Goal: Task Accomplishment & Management: Use online tool/utility

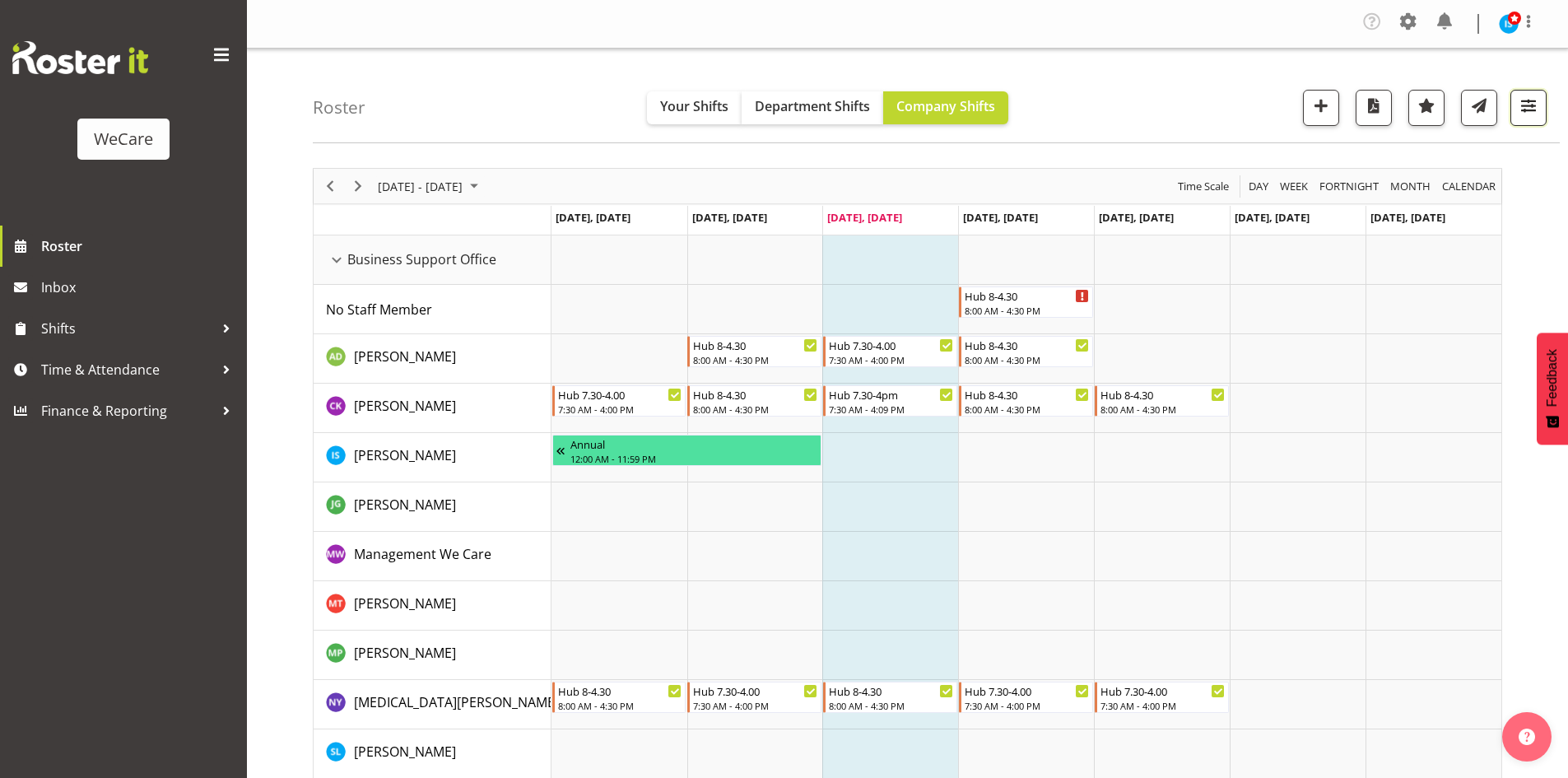
click at [1530, 101] on span "button" at bounding box center [1528, 105] width 21 height 21
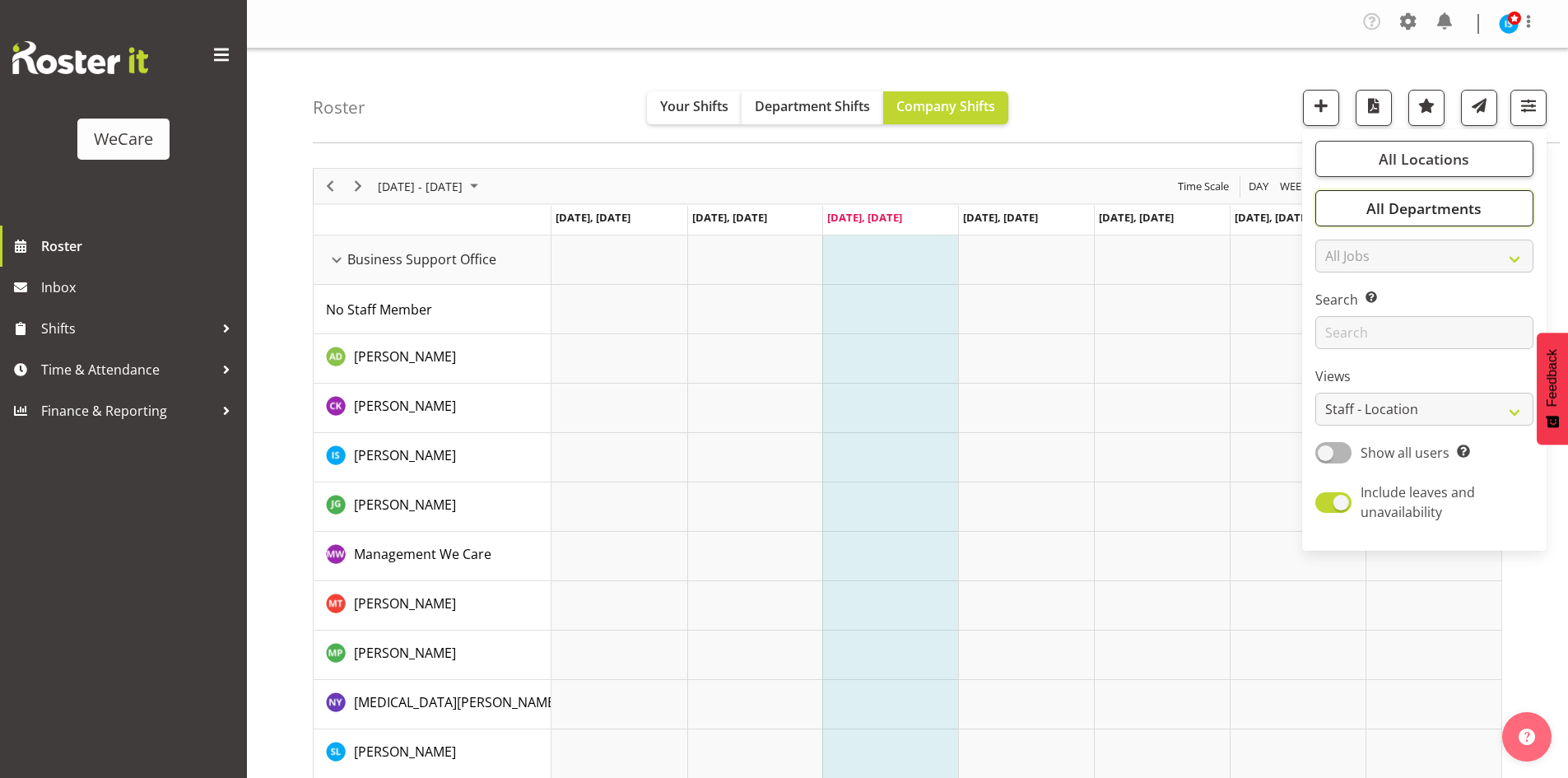
click at [1442, 200] on button "All Departments" at bounding box center [1424, 208] width 218 height 36
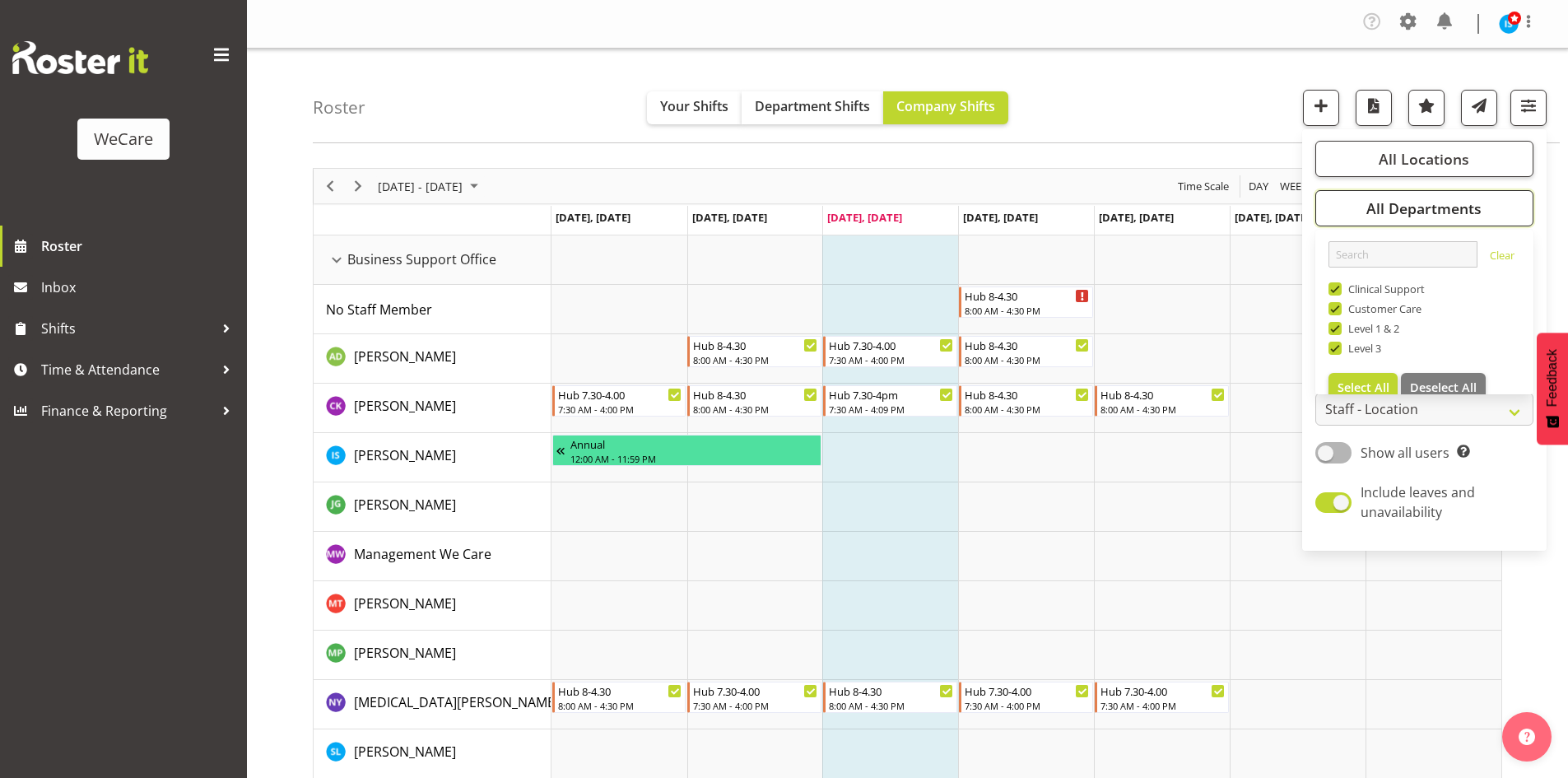
click at [1441, 202] on span "All Departments" at bounding box center [1423, 208] width 115 height 19
click at [1442, 200] on span "All Departments" at bounding box center [1423, 208] width 115 height 19
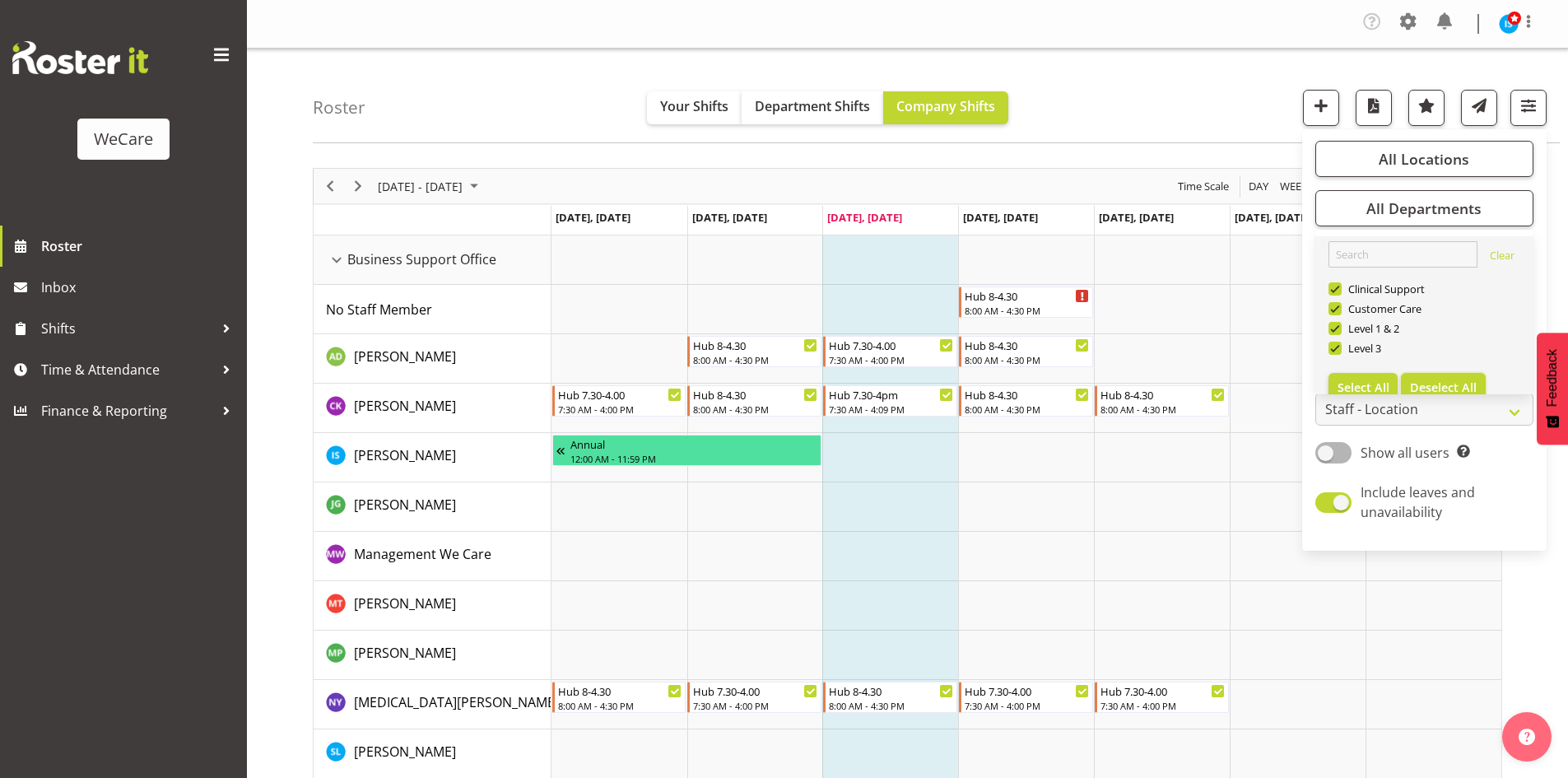
click at [1449, 379] on button "Deselect All" at bounding box center [1443, 388] width 85 height 29
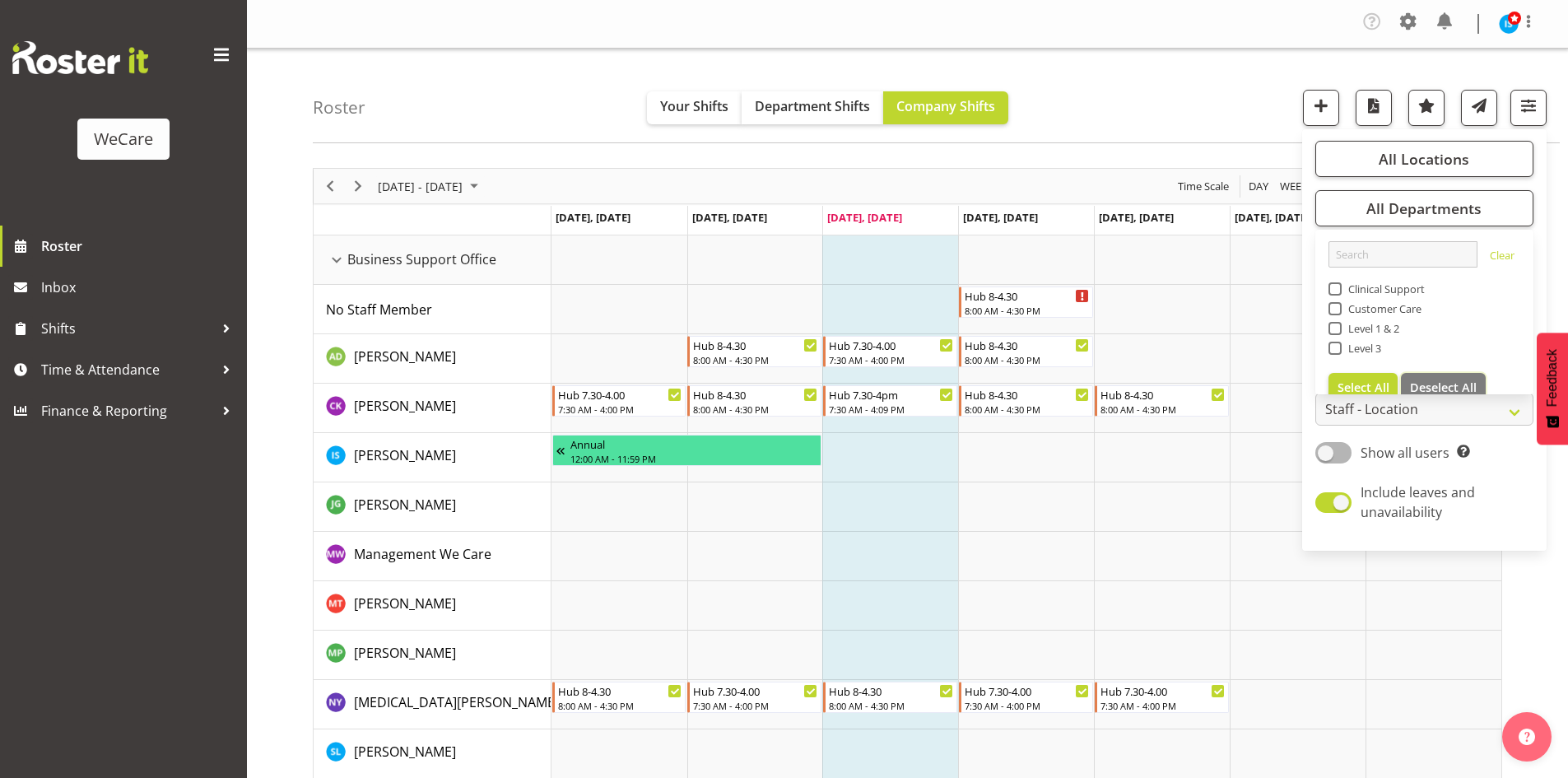
checkbox input "false"
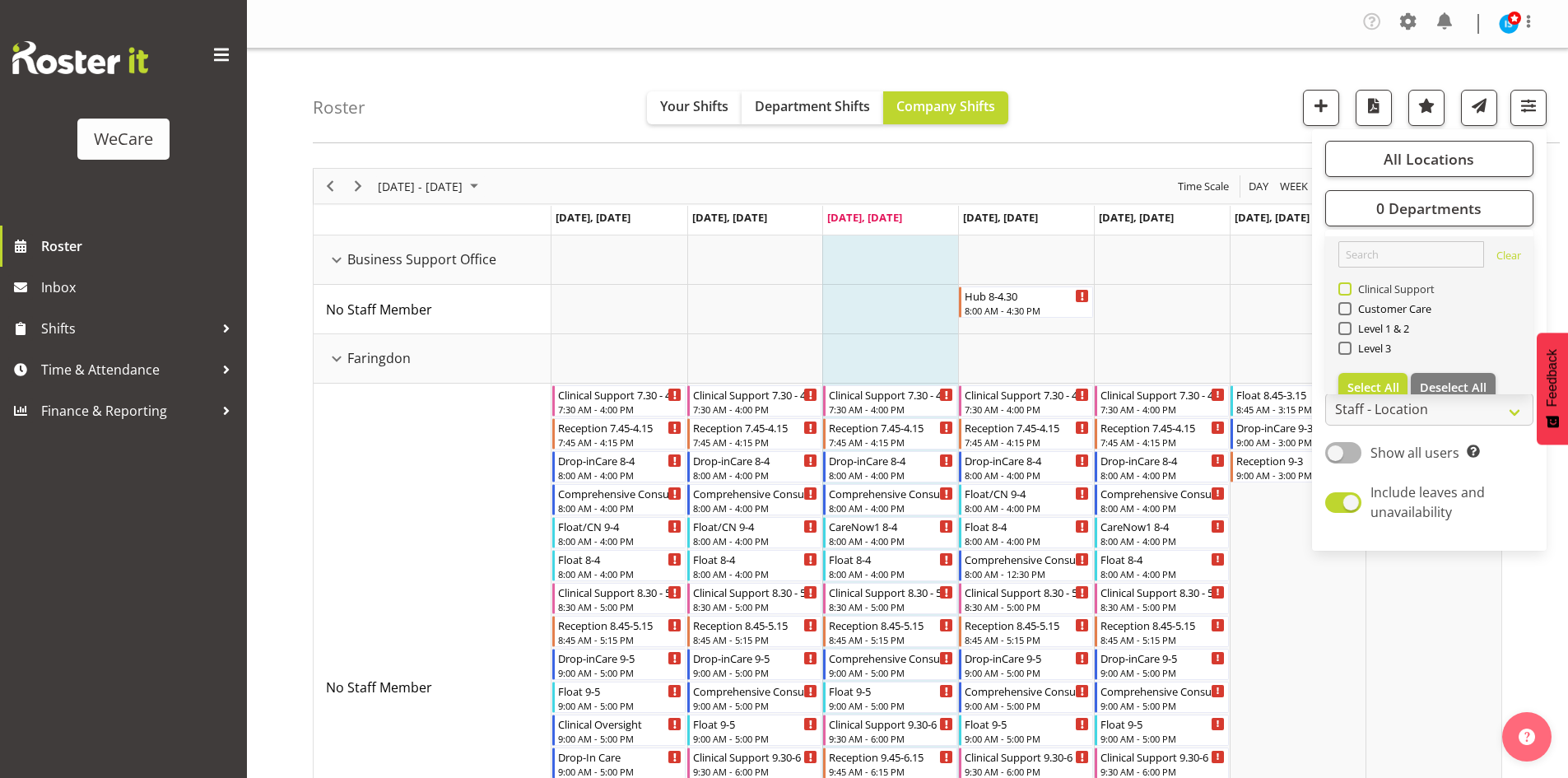
click at [1387, 293] on span "Clinical Support" at bounding box center [1392, 289] width 84 height 13
click at [1348, 293] on input "Clinical Support" at bounding box center [1344, 290] width 11 height 11
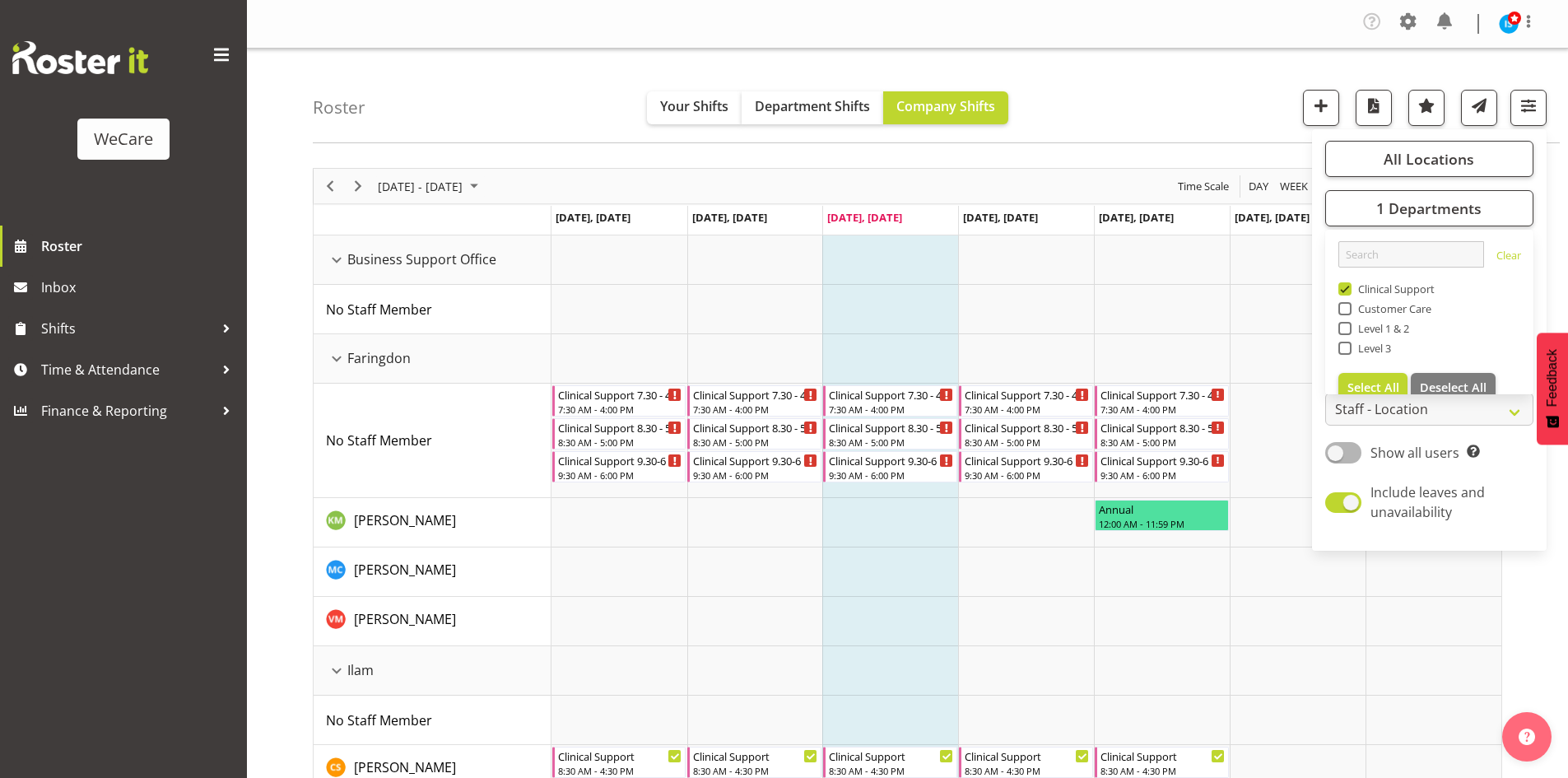
click at [1187, 86] on div "Roster Your Shifts Department Shifts Company Shifts All Locations Clear Busines…" at bounding box center [936, 96] width 1246 height 95
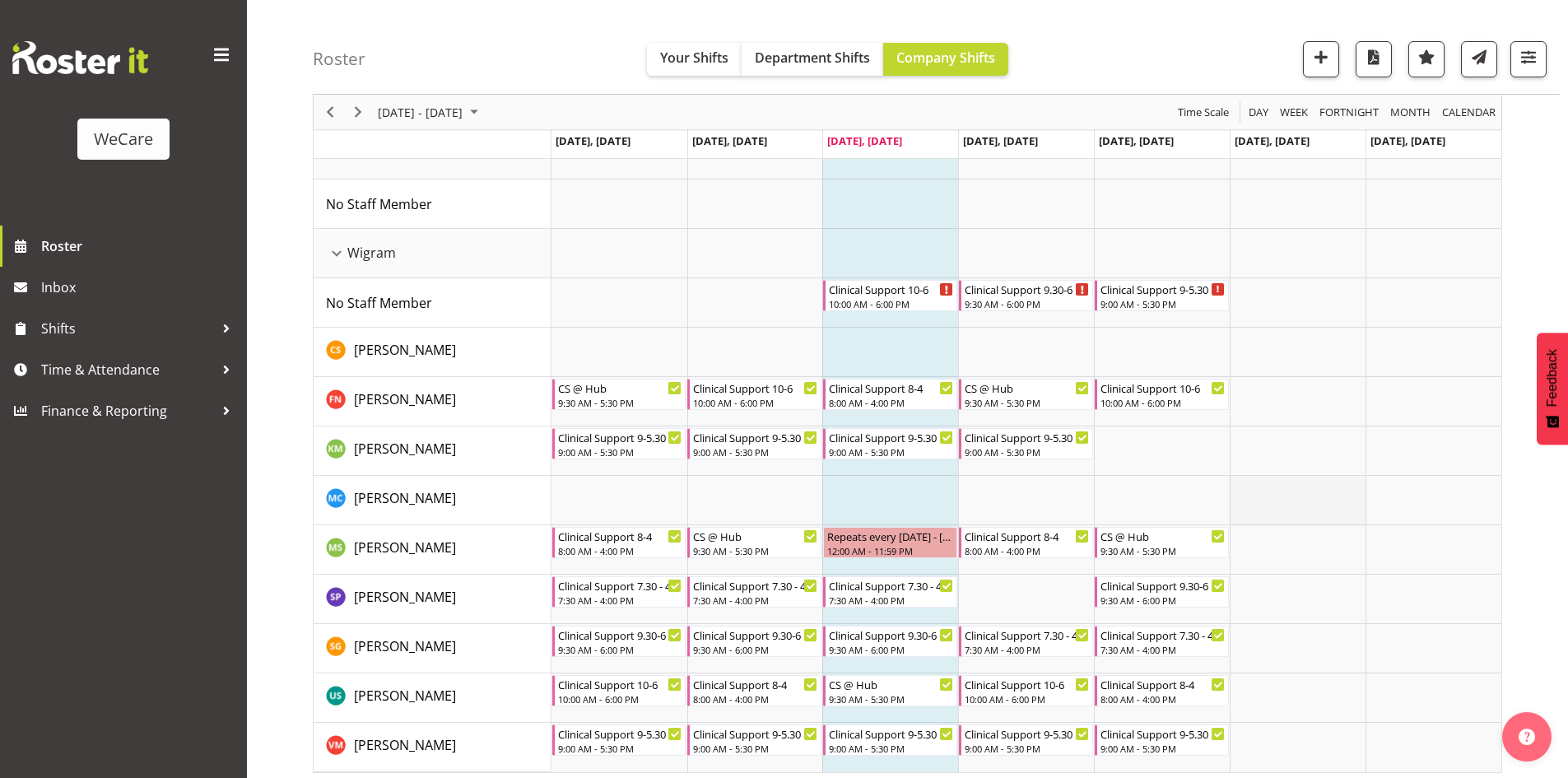
scroll to position [919, 0]
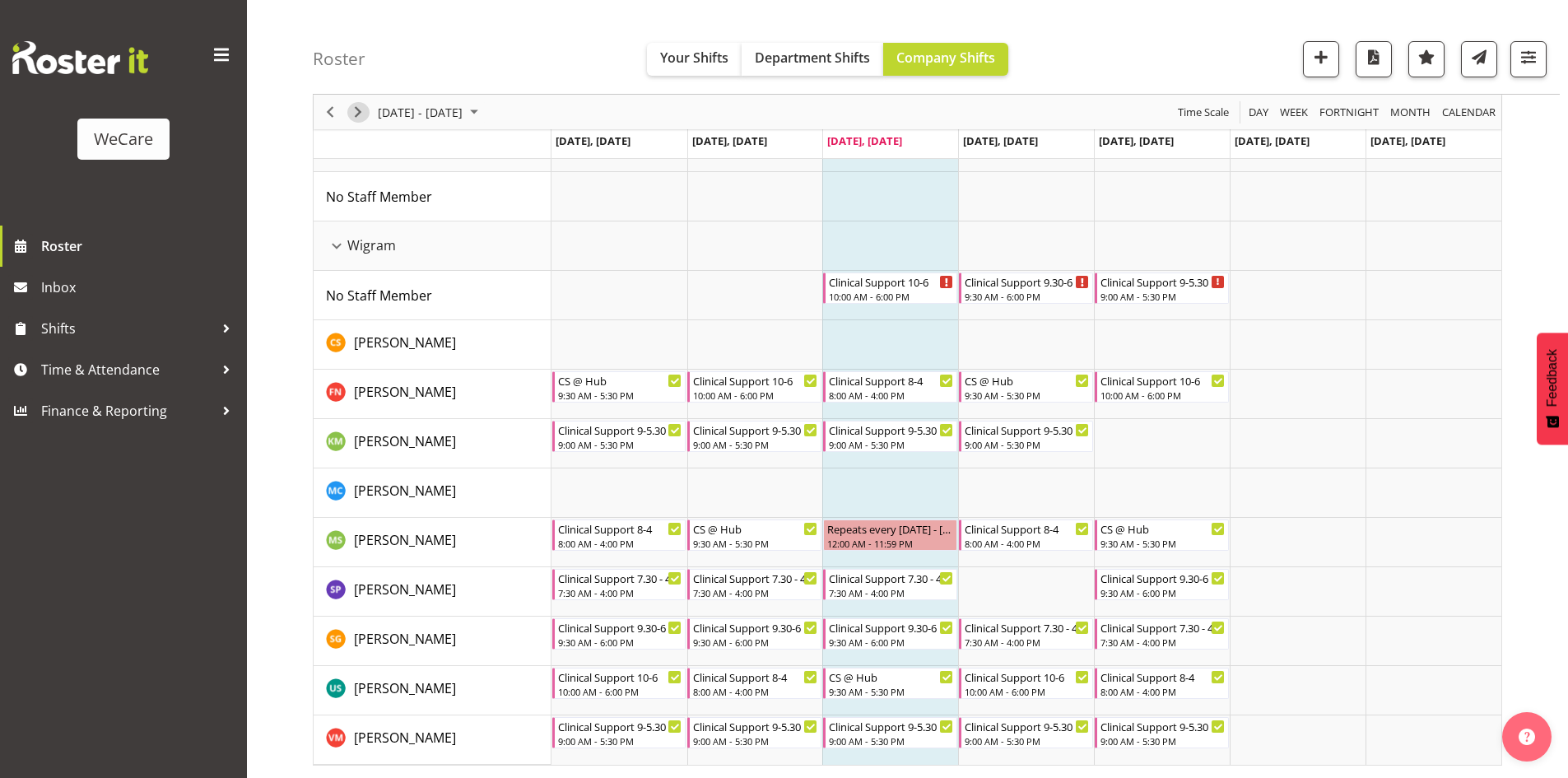
click at [367, 109] on span "Next" at bounding box center [358, 112] width 19 height 20
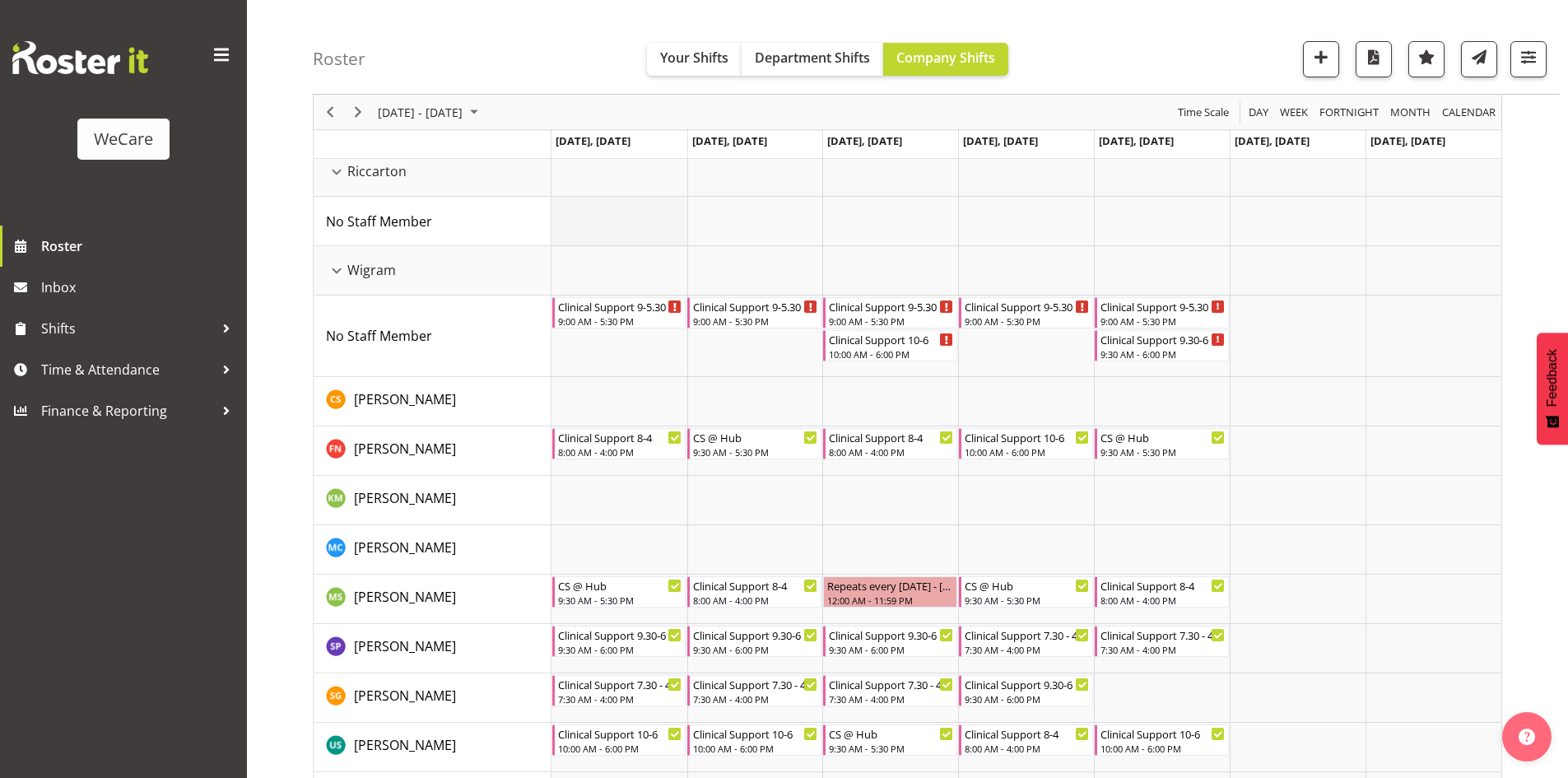
scroll to position [918, 0]
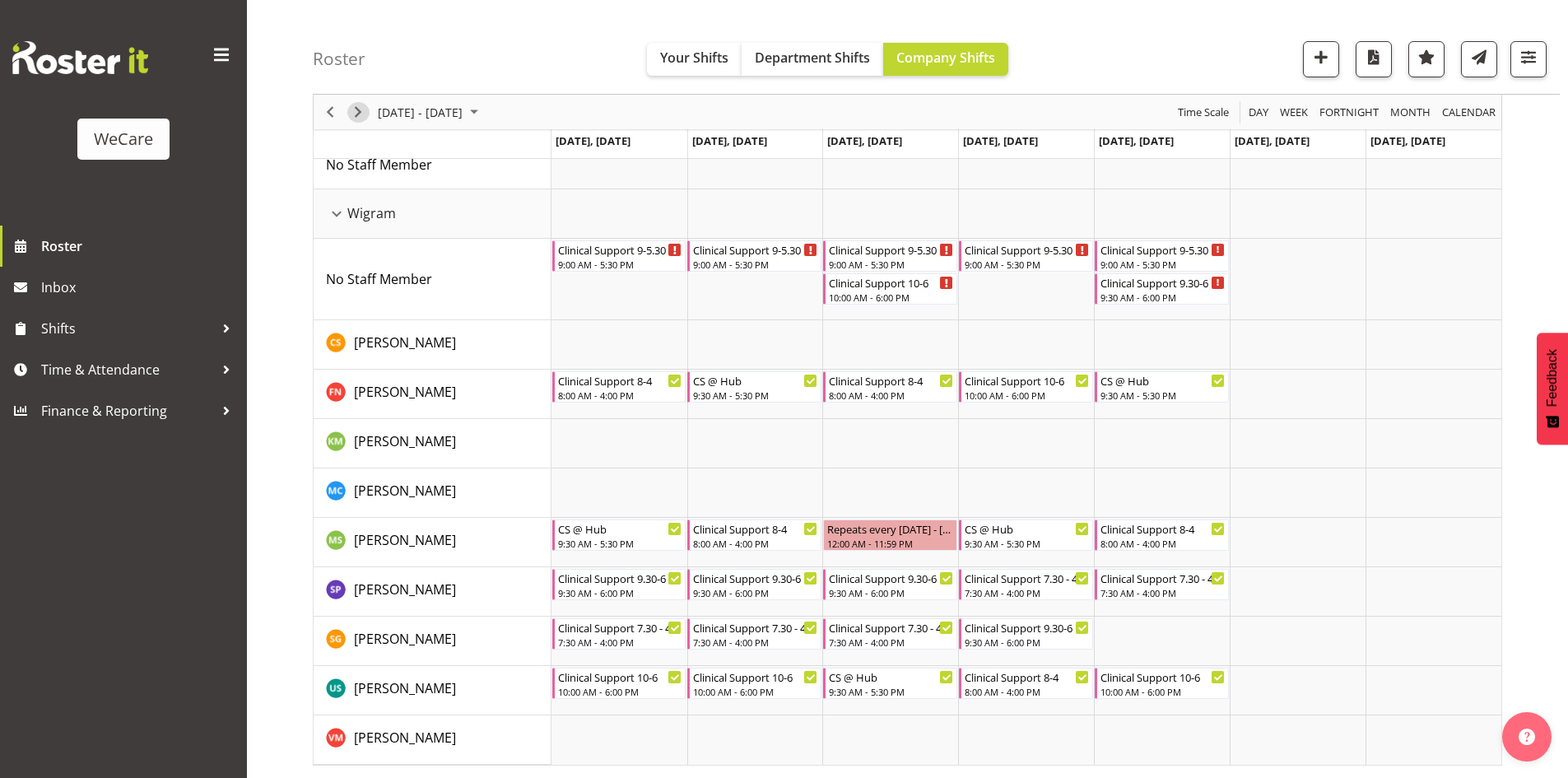
click at [359, 109] on span "Next" at bounding box center [358, 112] width 19 height 20
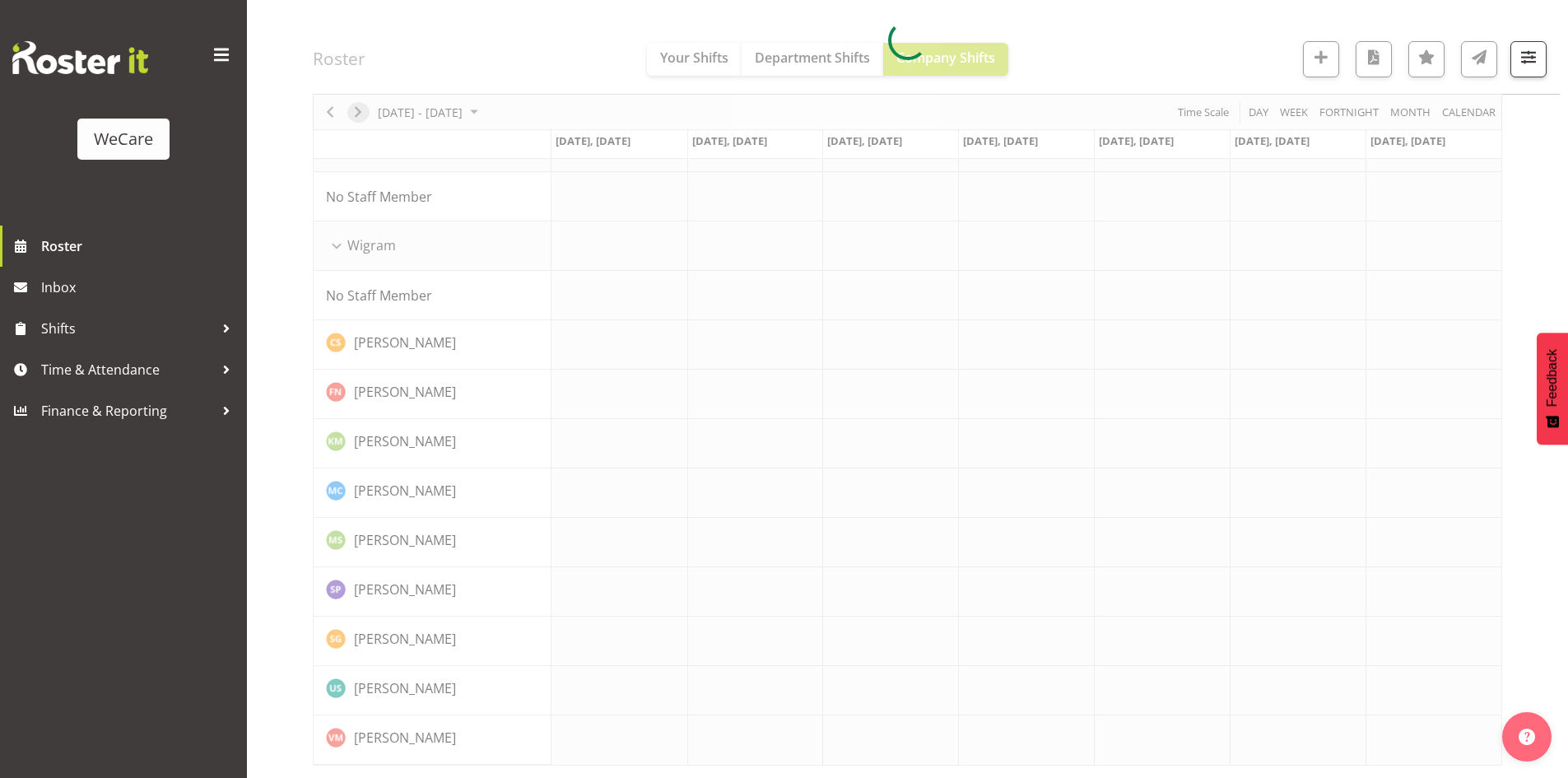
scroll to position [853, 0]
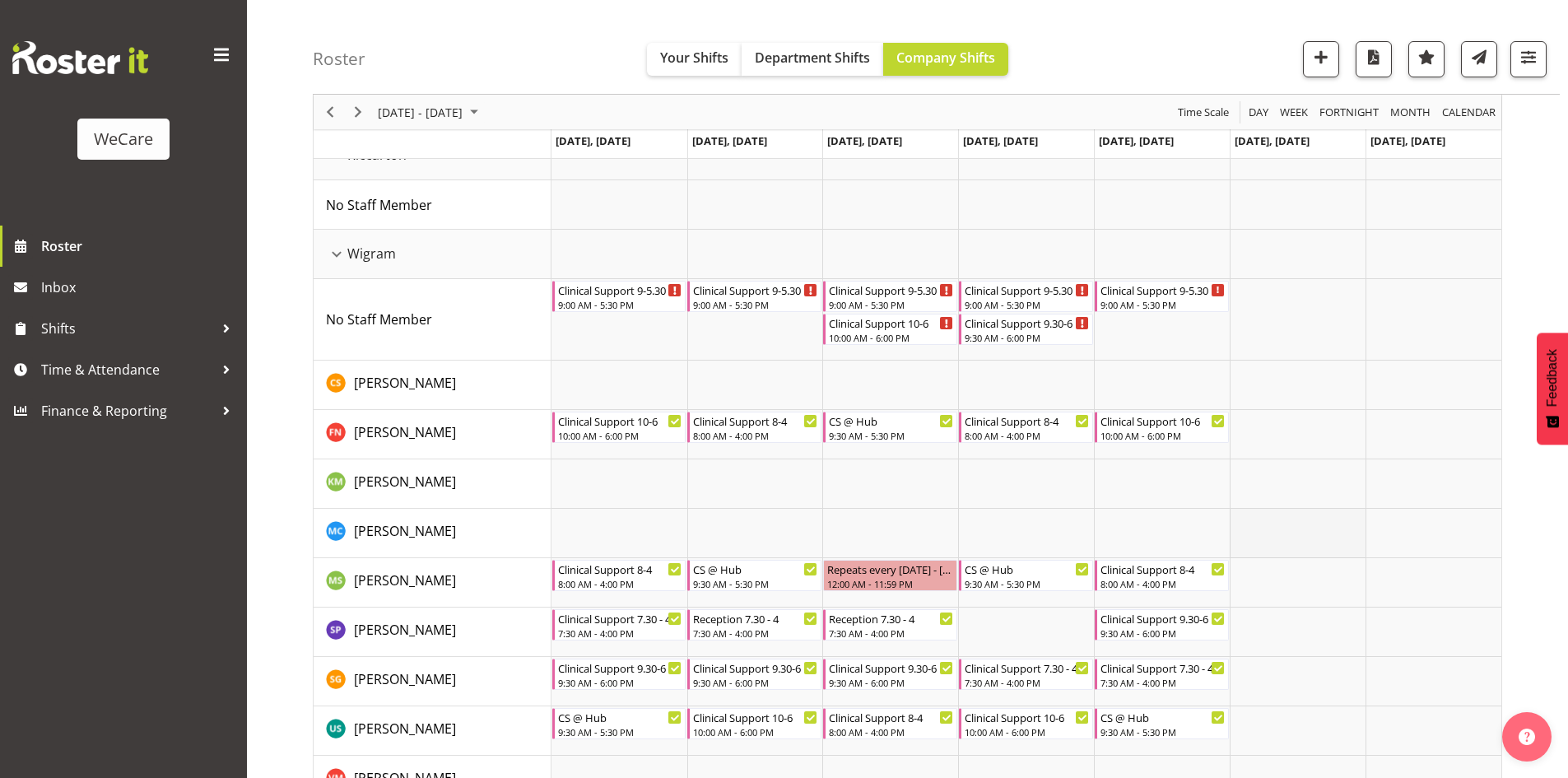
scroll to position [918, 0]
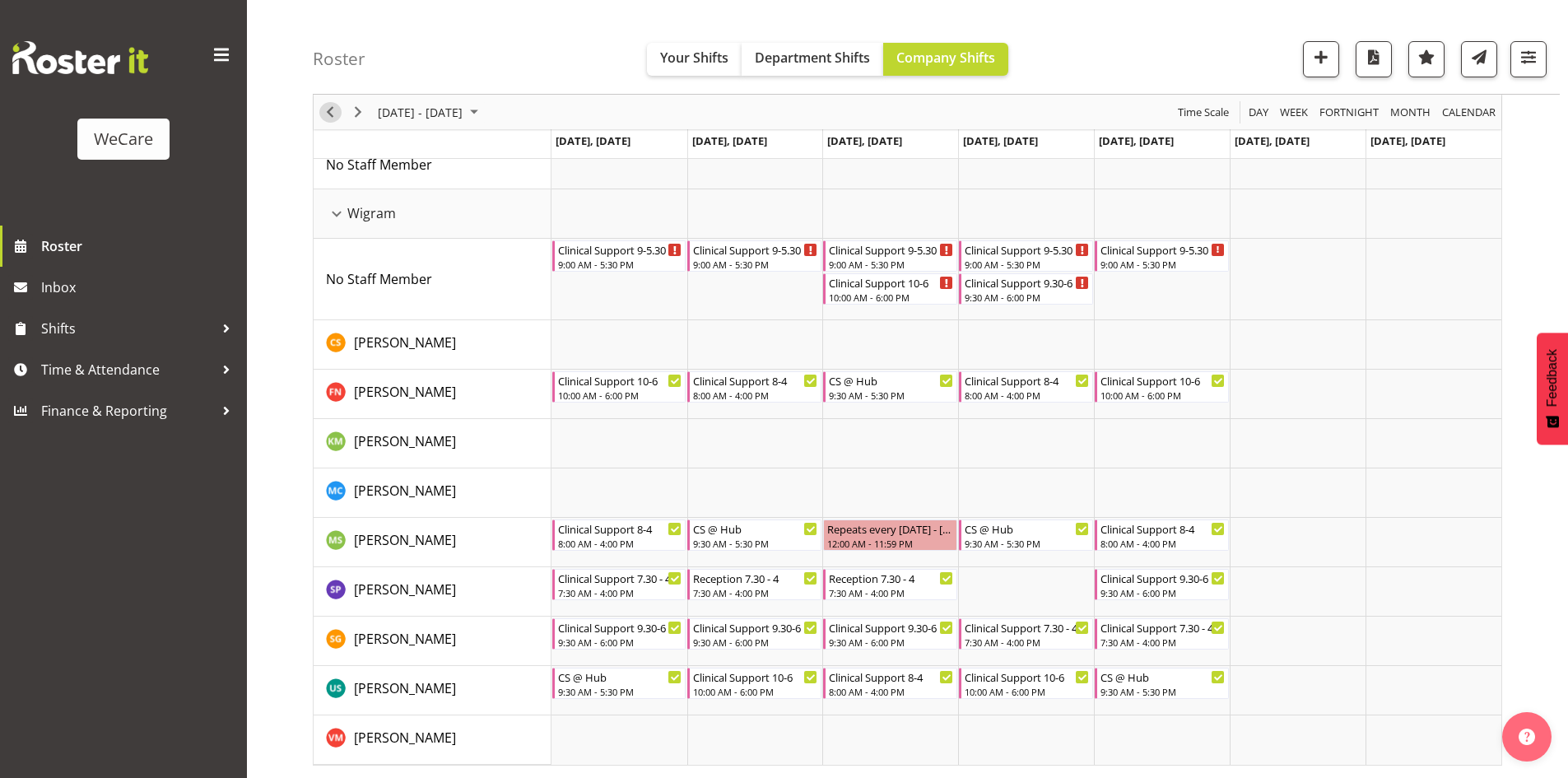
click at [340, 111] on button "Previous" at bounding box center [330, 112] width 22 height 20
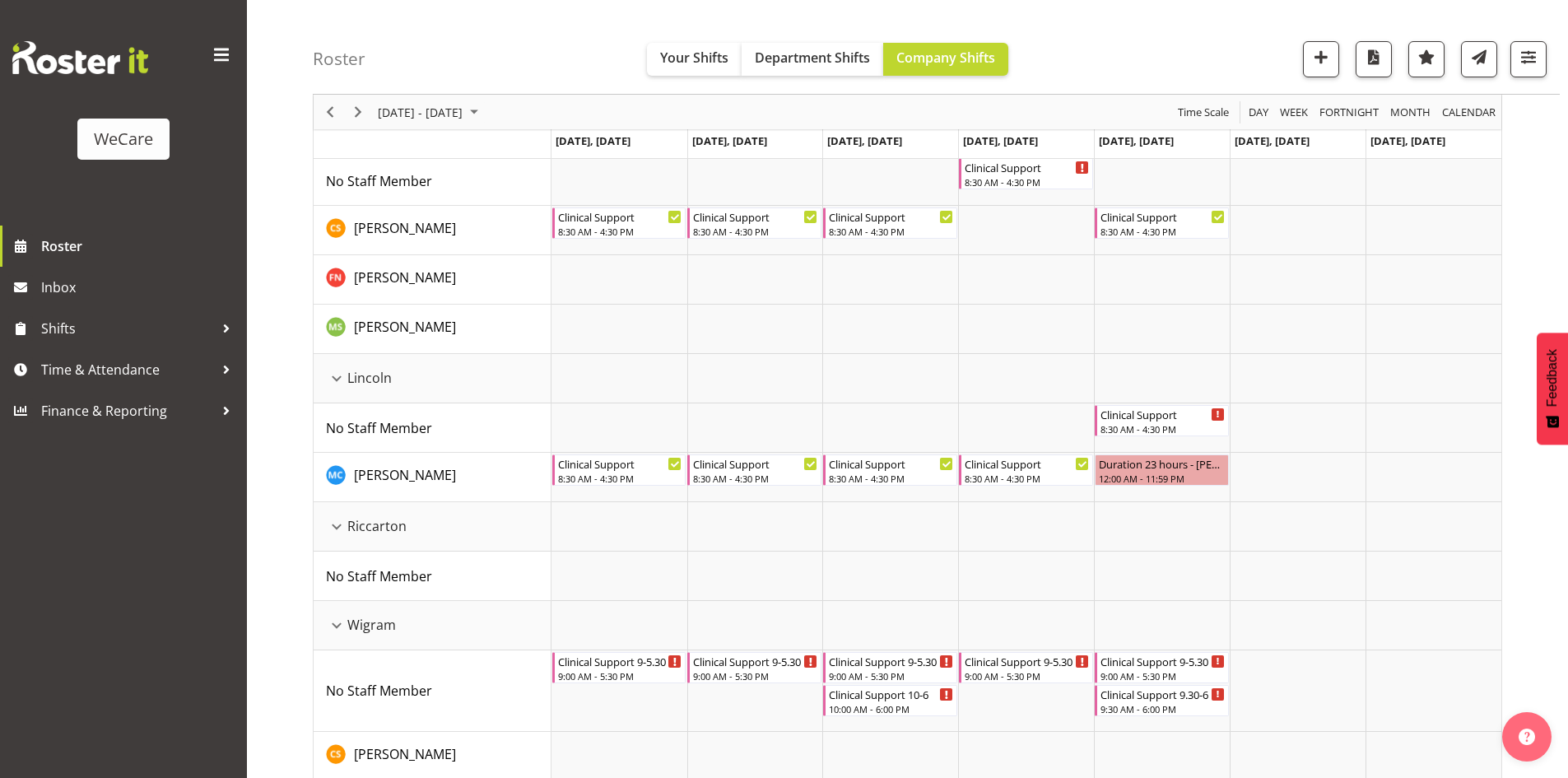
scroll to position [918, 0]
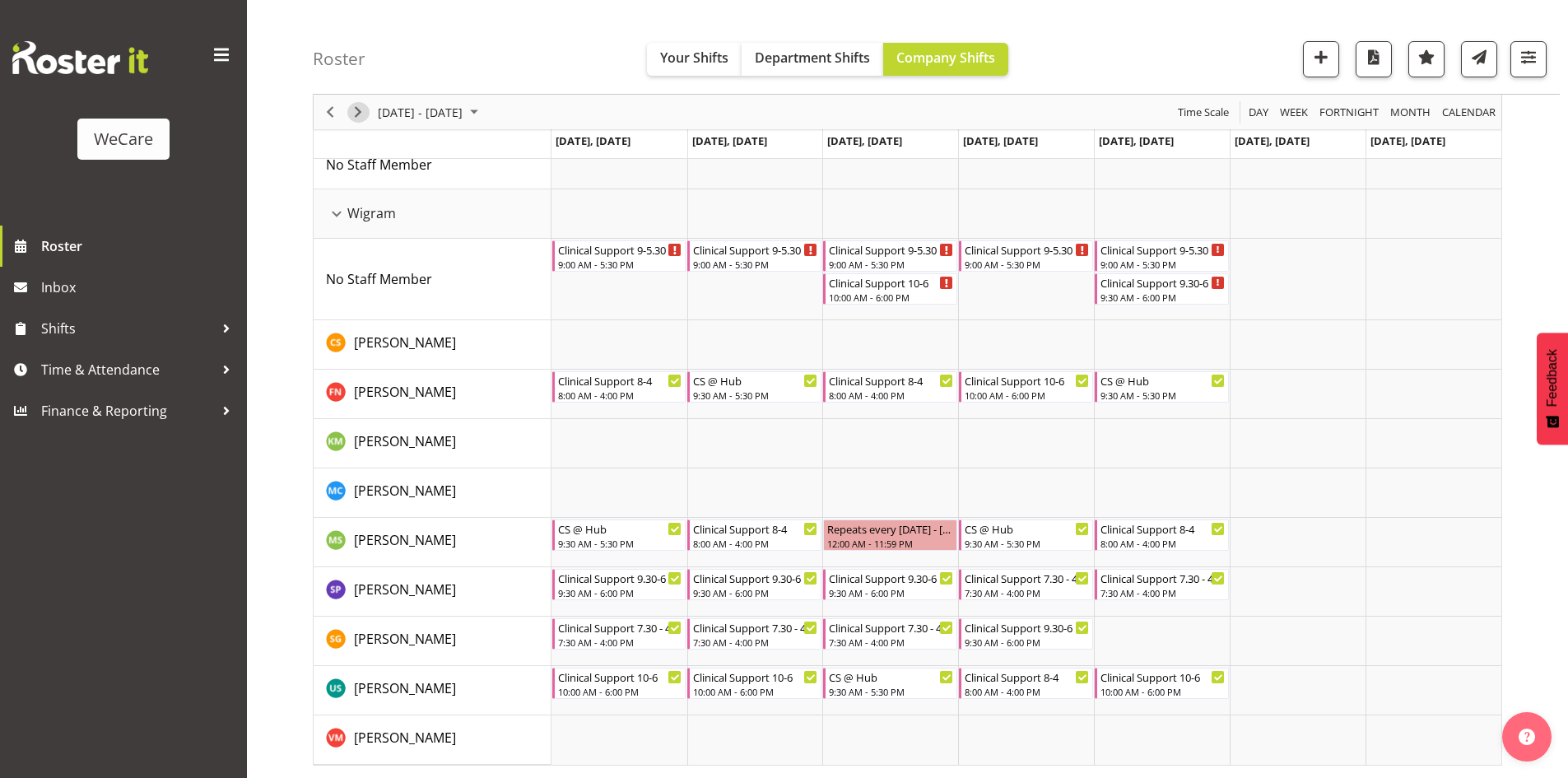
click at [351, 109] on span "Next" at bounding box center [358, 112] width 19 height 20
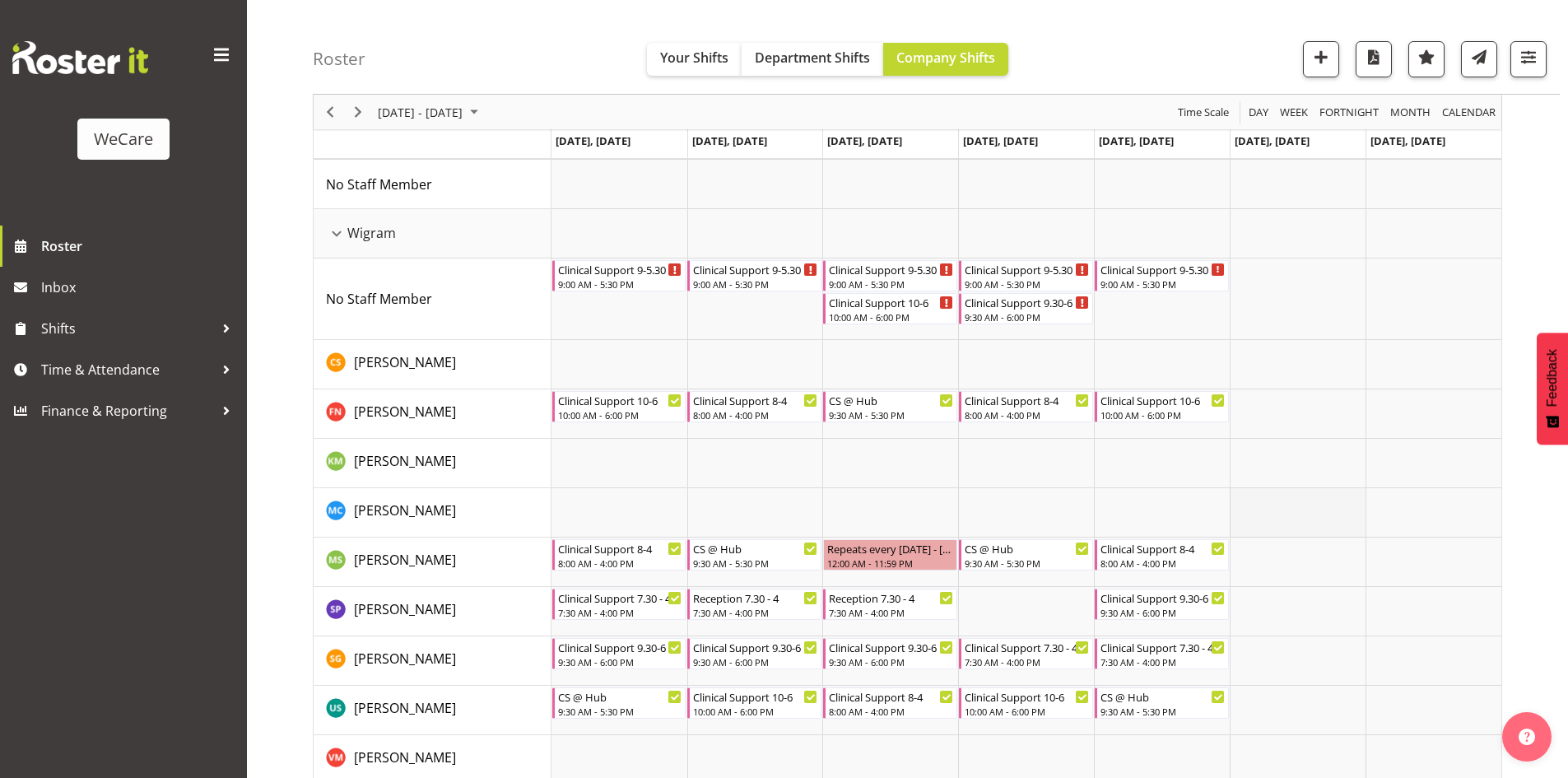
scroll to position [918, 0]
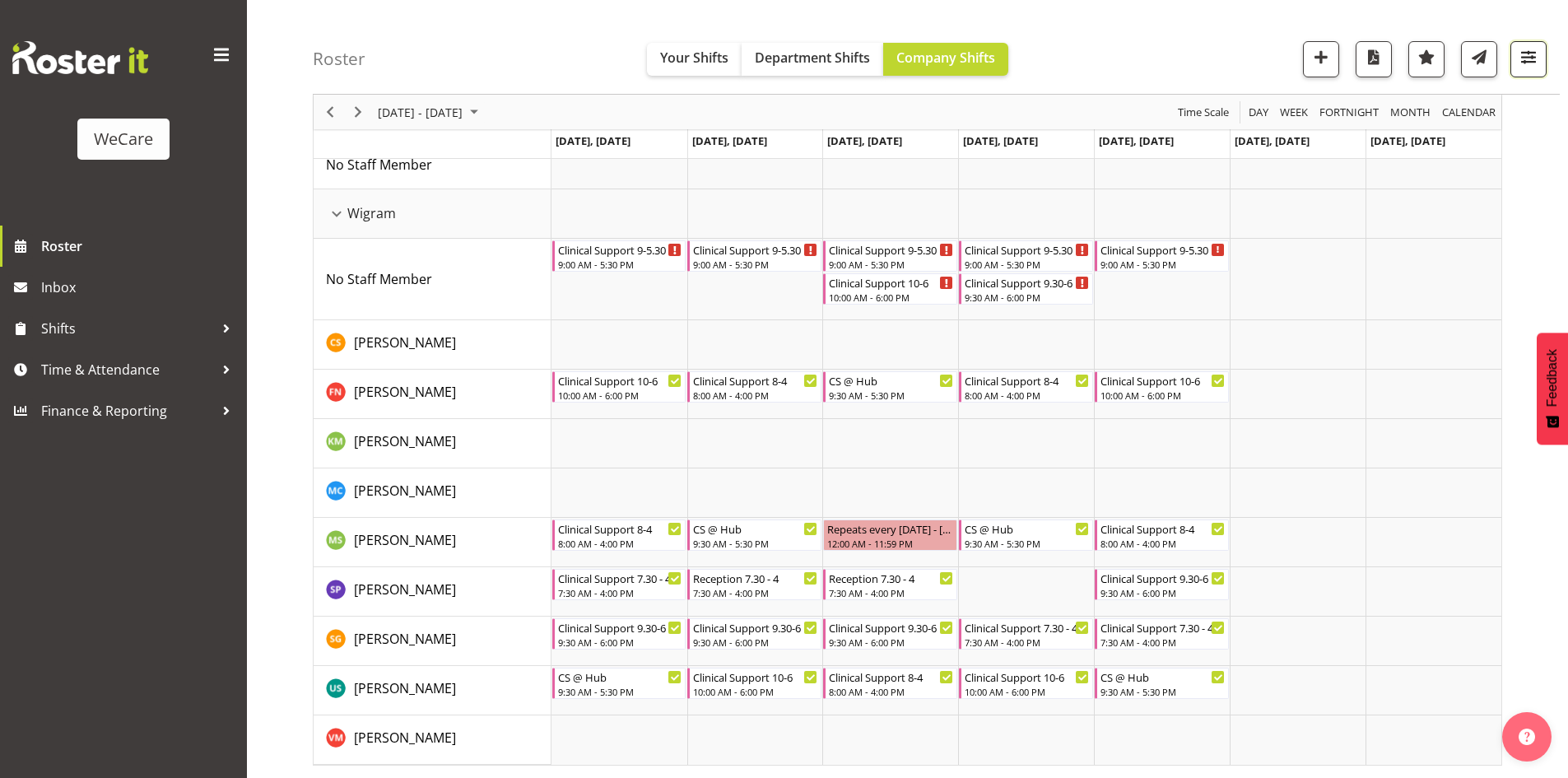
click at [1528, 49] on span "button" at bounding box center [1528, 56] width 21 height 21
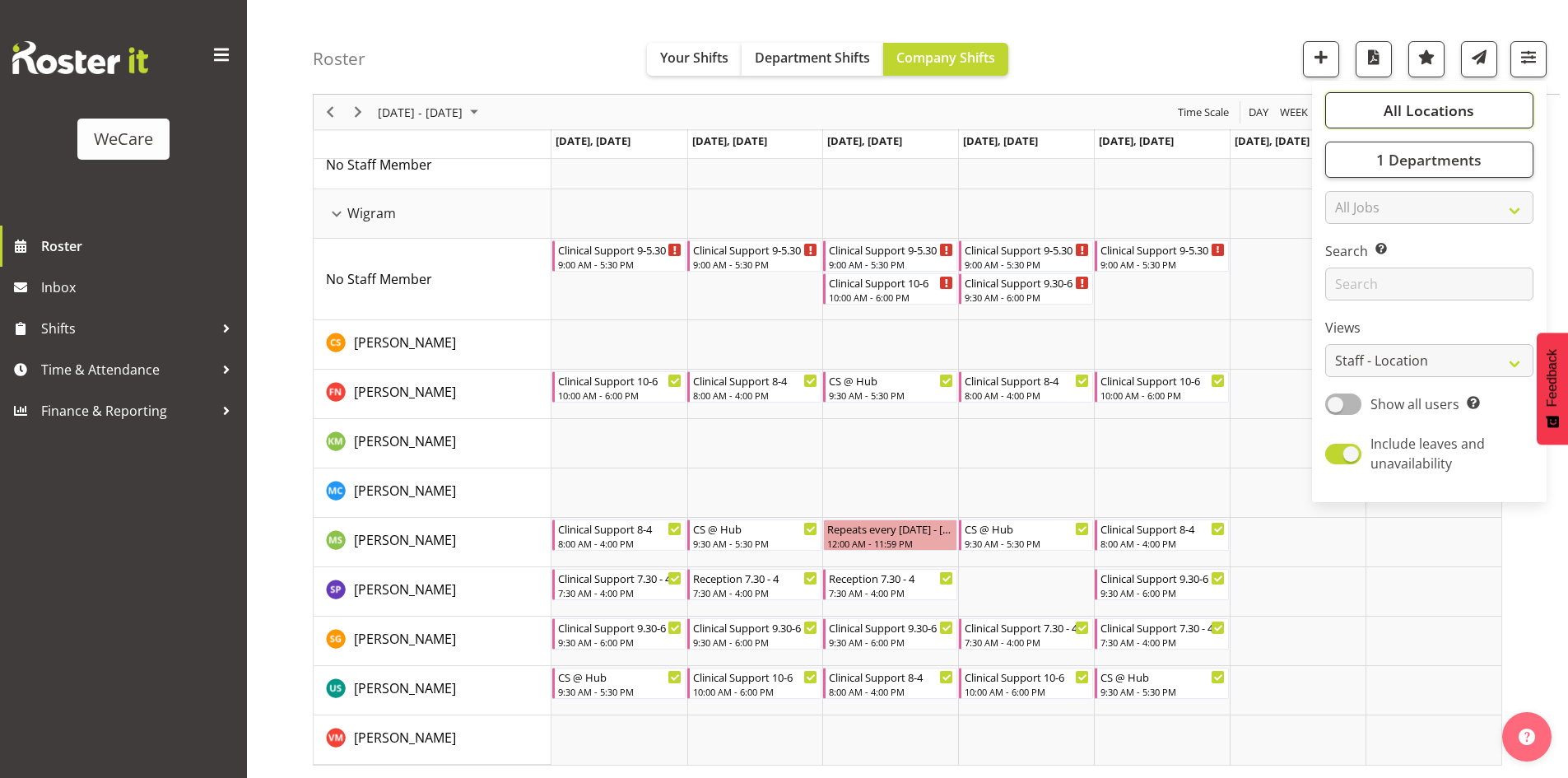
click at [1417, 124] on button "All Locations" at bounding box center [1428, 109] width 209 height 36
click at [1463, 98] on button "All Locations" at bounding box center [1428, 109] width 209 height 36
click at [1484, 169] on button "1 Departments" at bounding box center [1428, 159] width 209 height 36
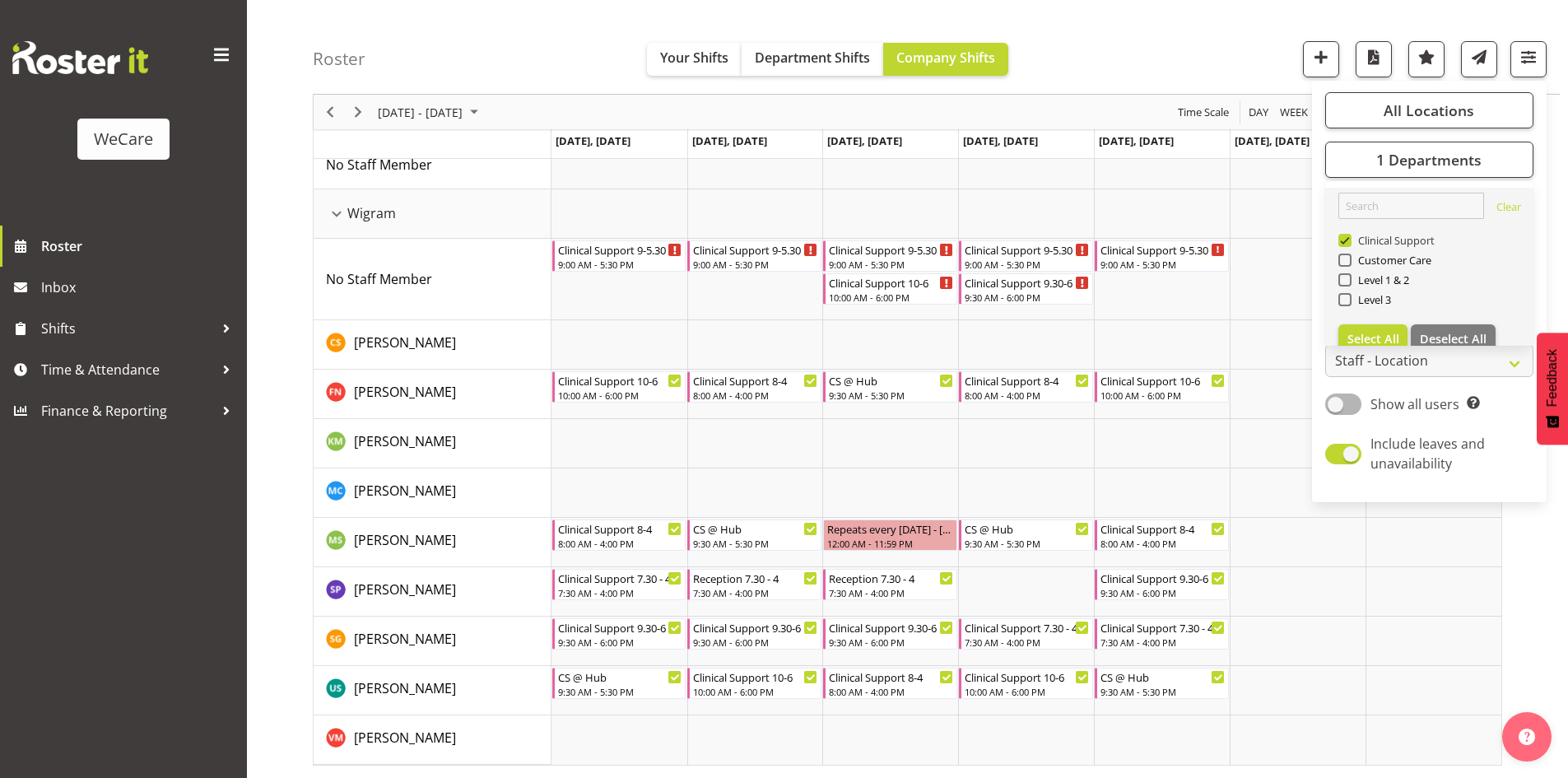
click at [1381, 245] on span "Clinical Support" at bounding box center [1392, 240] width 84 height 13
click at [1348, 245] on input "Clinical Support" at bounding box center [1344, 241] width 11 height 11
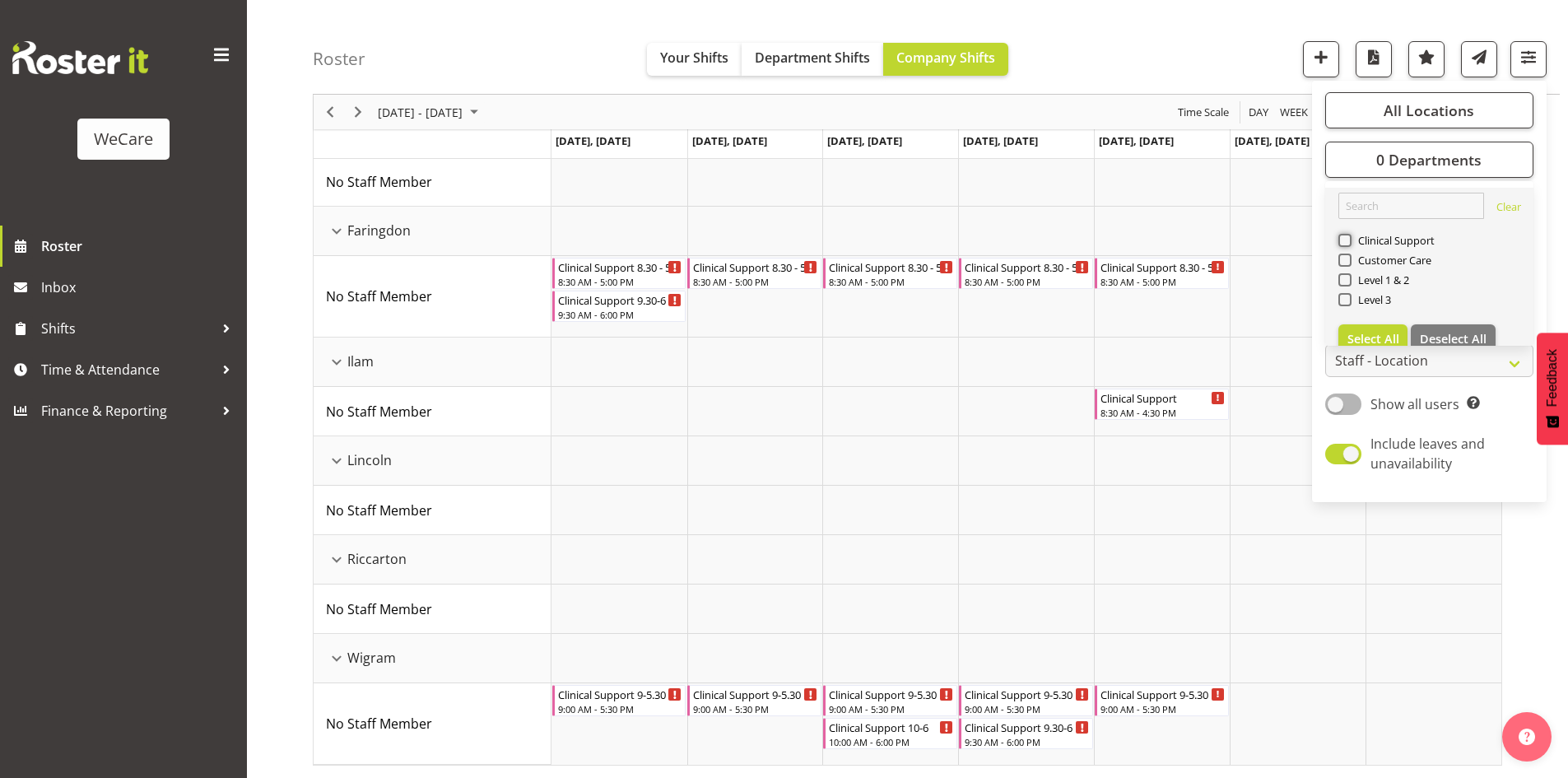
scroll to position [128, 0]
click at [1372, 245] on span "Clinical Support" at bounding box center [1392, 240] width 84 height 13
click at [1348, 245] on input "Clinical Support" at bounding box center [1344, 241] width 11 height 11
checkbox input "true"
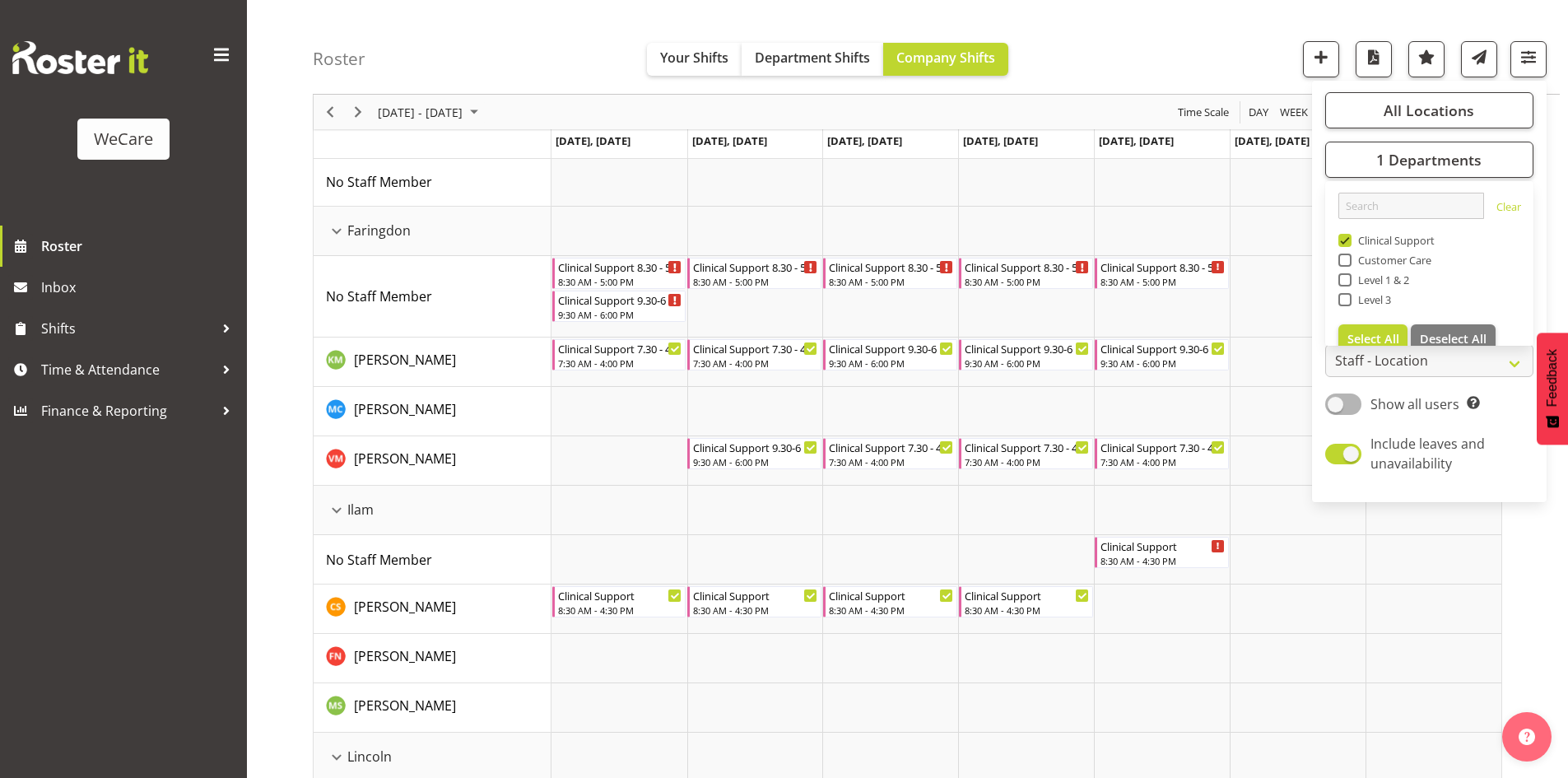
click at [1389, 257] on span "Customer Care" at bounding box center [1392, 260] width 81 height 13
click at [1348, 257] on input "Customer Care" at bounding box center [1344, 261] width 11 height 11
checkbox input "true"
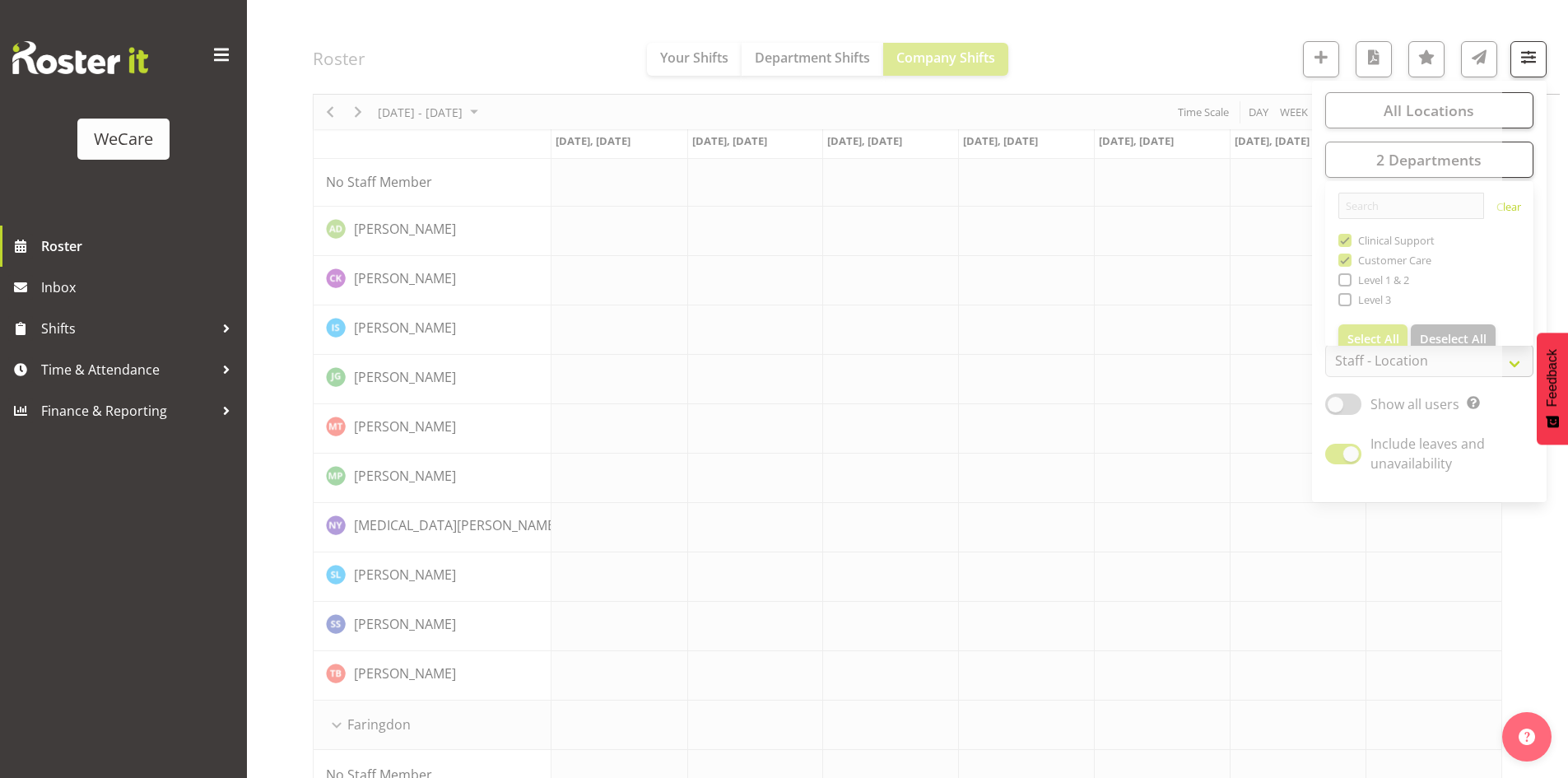
click at [1219, 20] on div "Roster Your Shifts Department Shifts Company Shifts All Locations Clear Busines…" at bounding box center [936, 47] width 1246 height 95
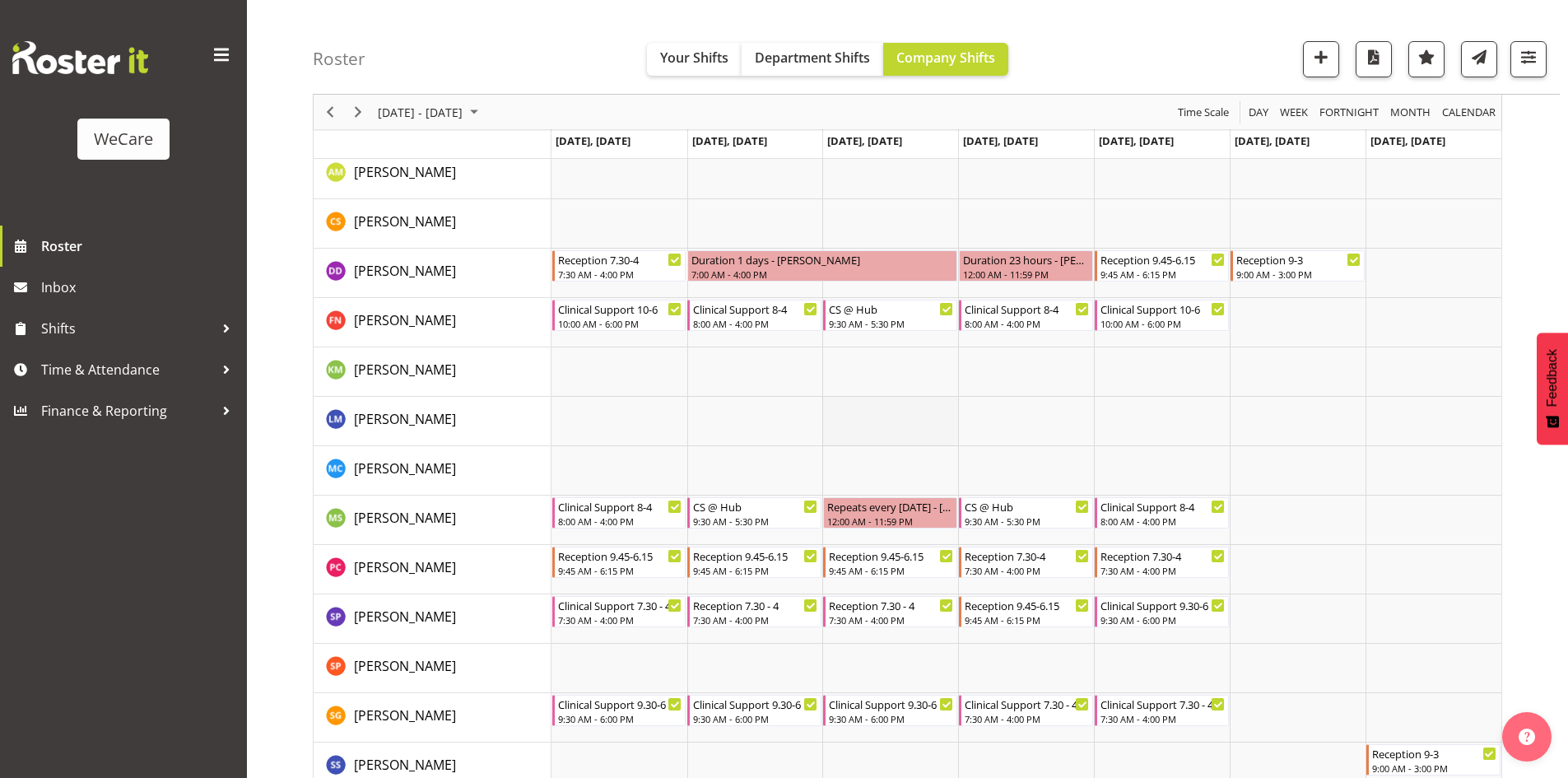
scroll to position [2301, 0]
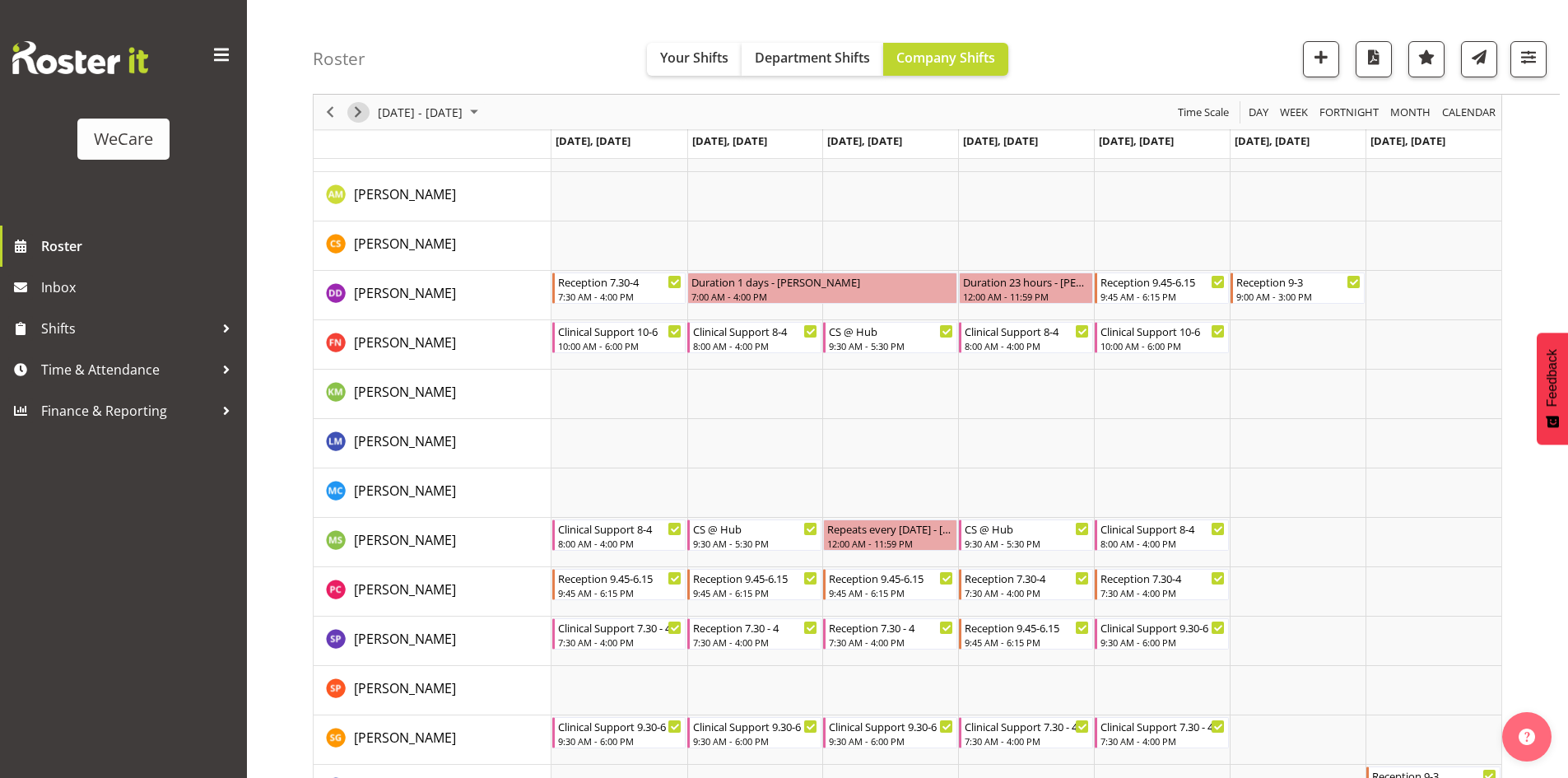
click at [365, 115] on span "Next" at bounding box center [358, 112] width 19 height 20
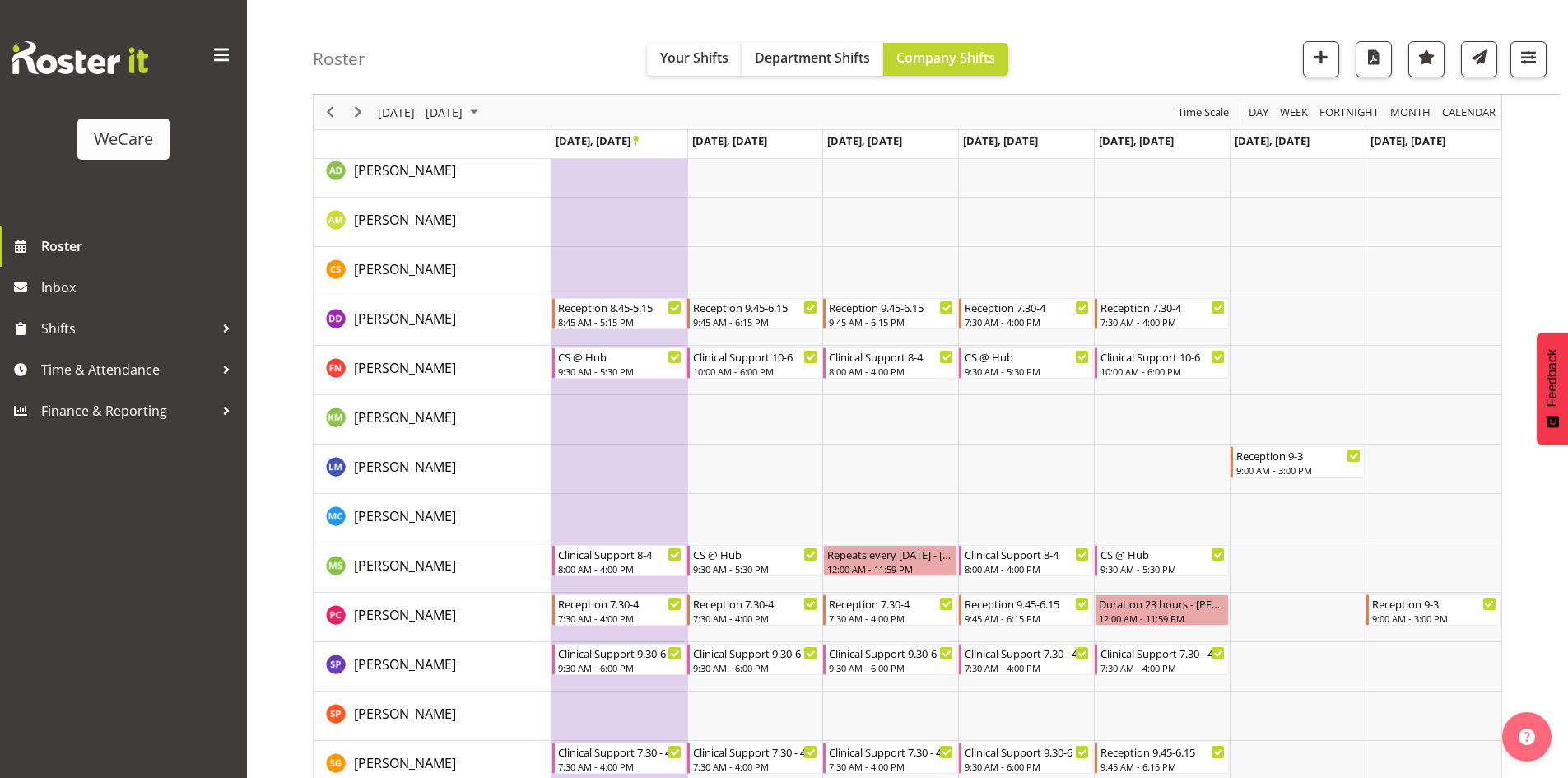
scroll to position [2515, 0]
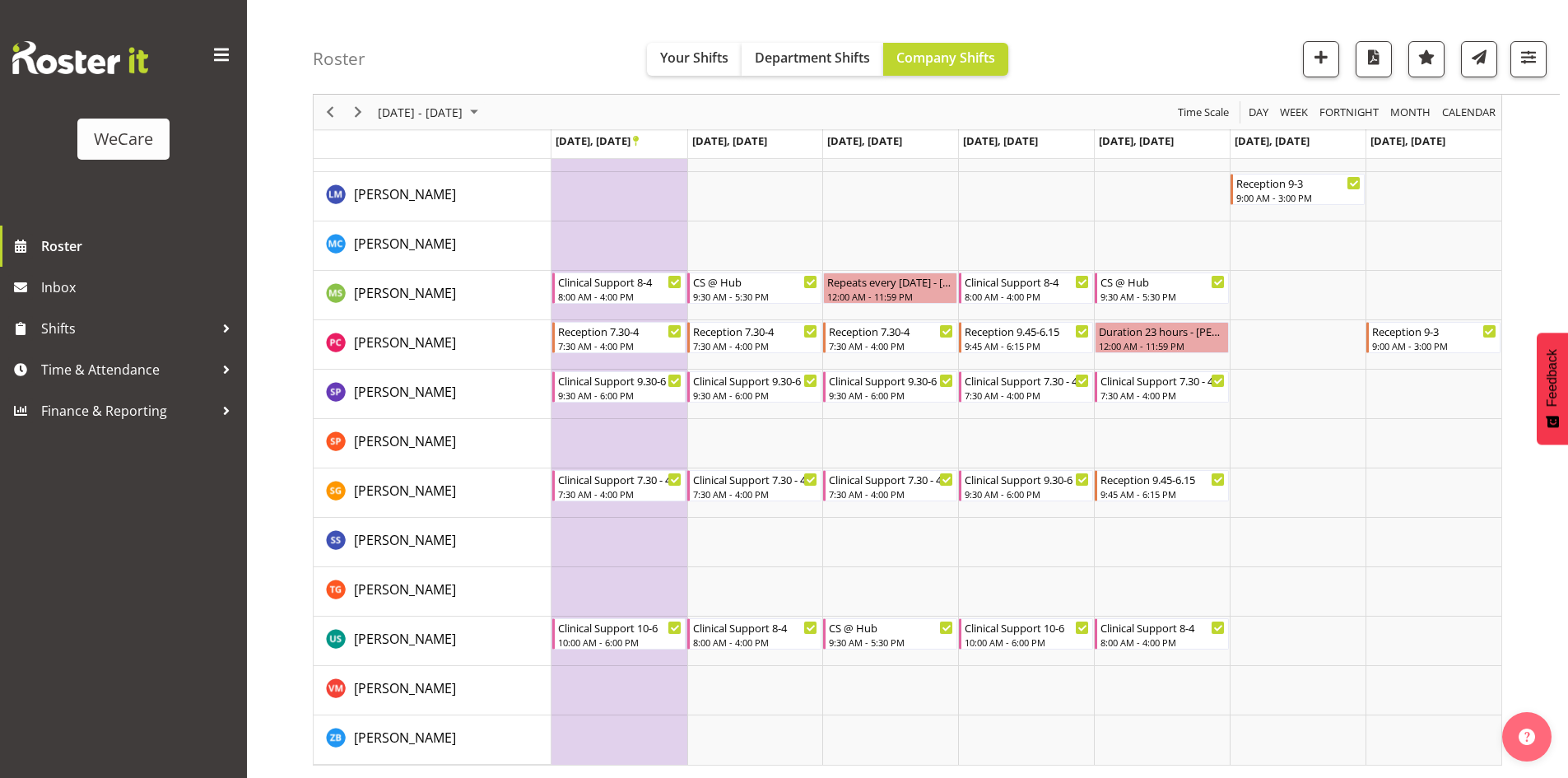
click at [321, 114] on span "Previous" at bounding box center [329, 112] width 19 height 20
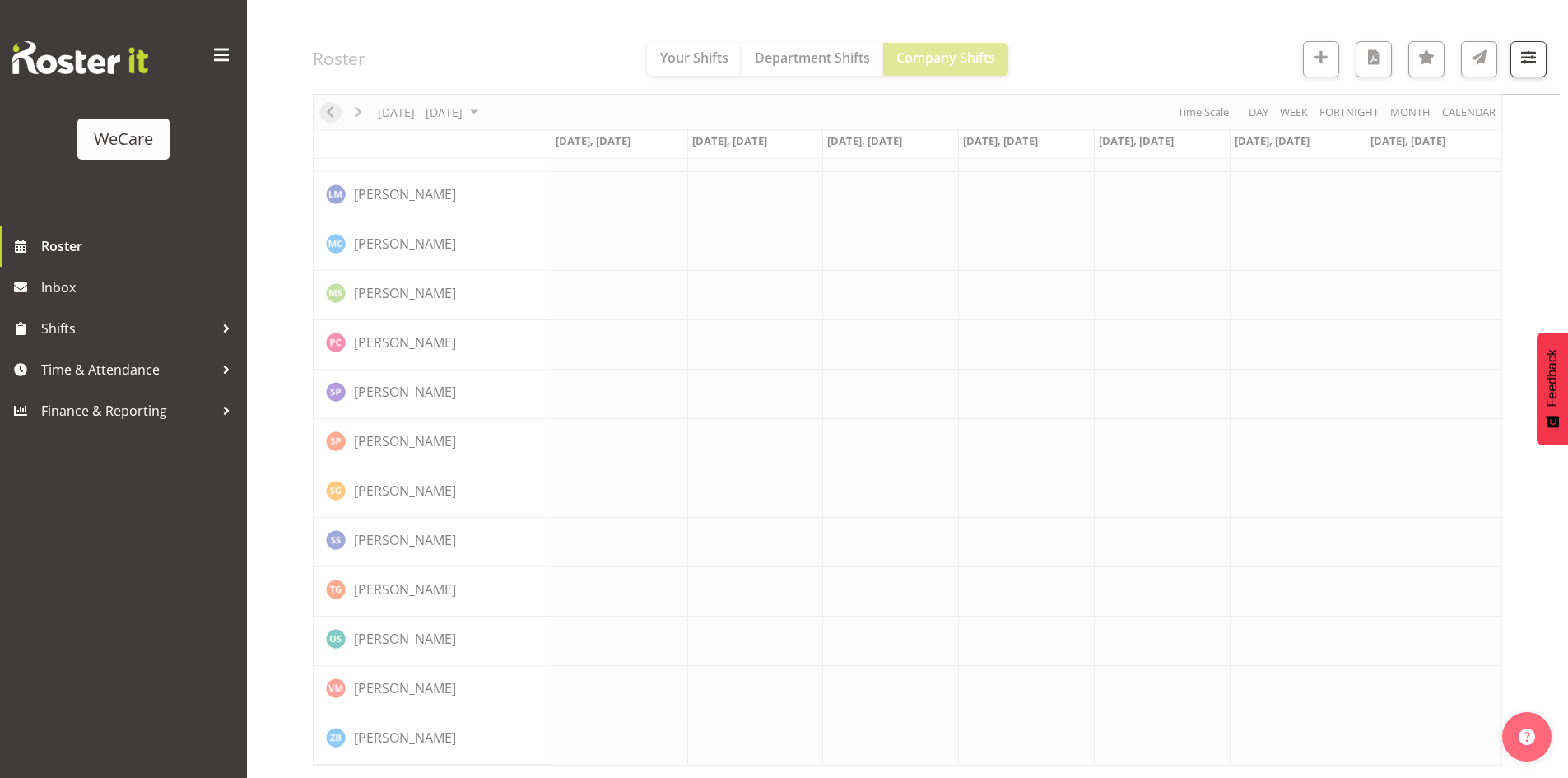
scroll to position [2385, 0]
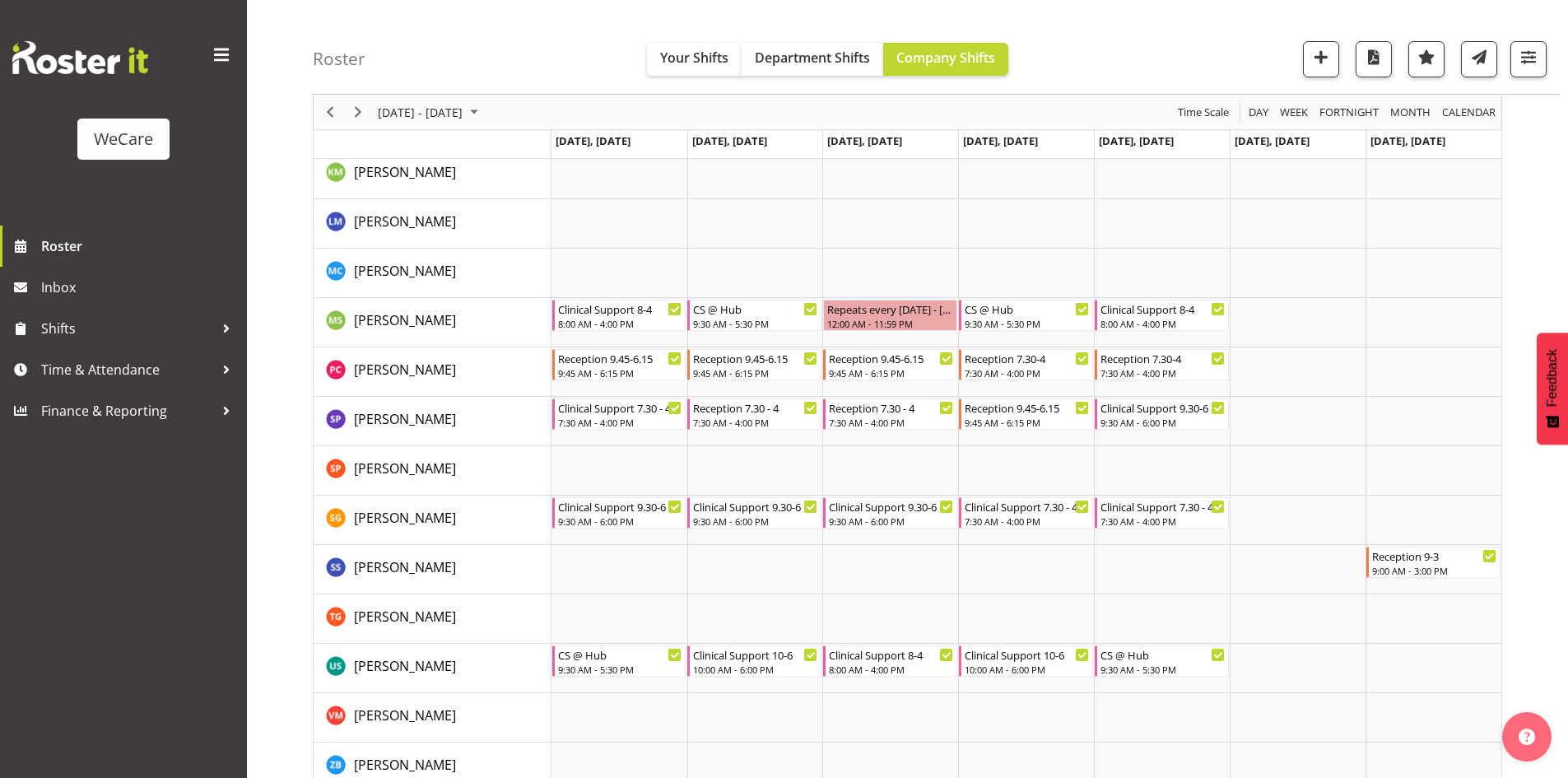
scroll to position [2548, 0]
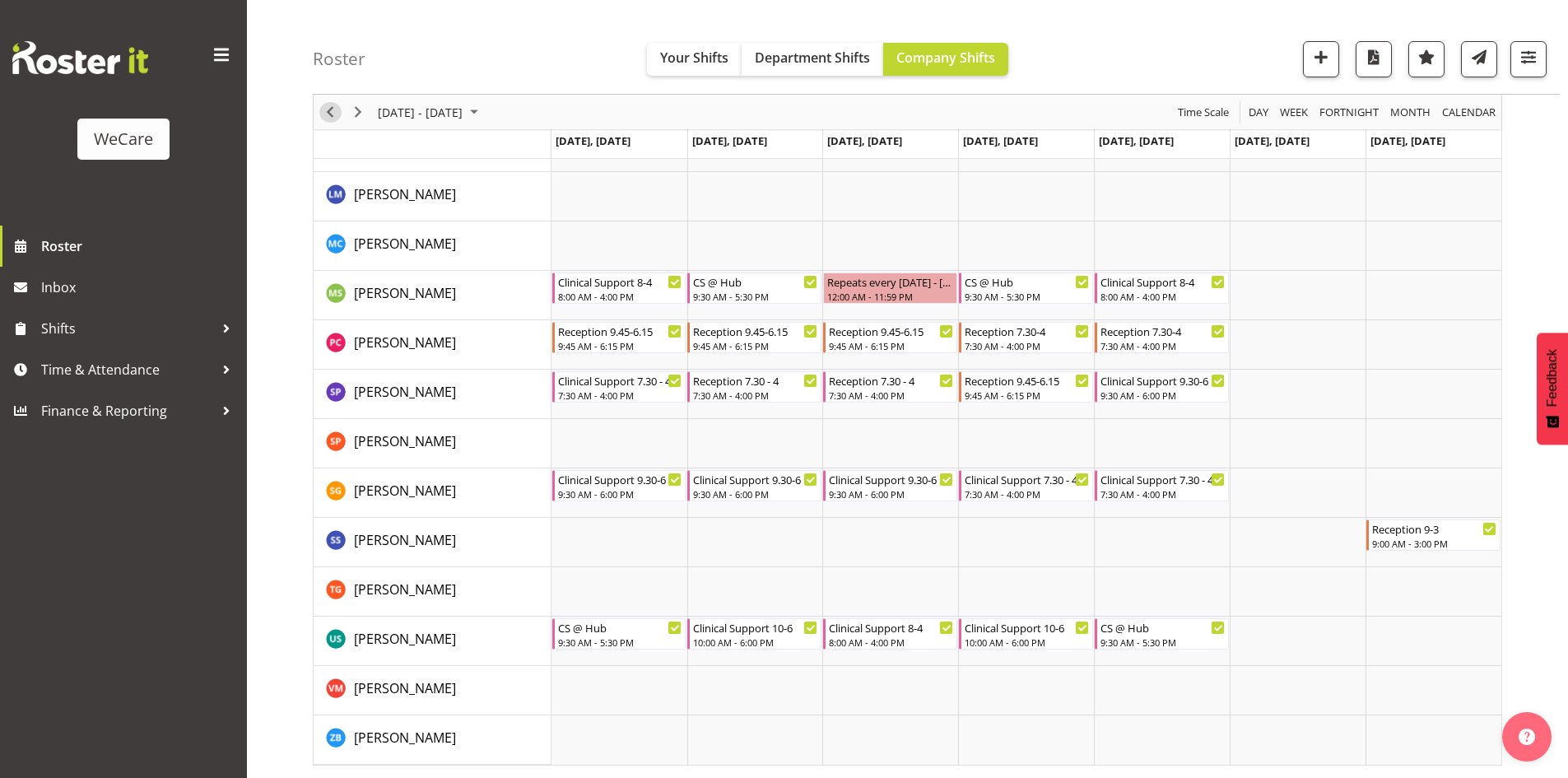
click at [325, 108] on span "Previous" at bounding box center [329, 112] width 19 height 20
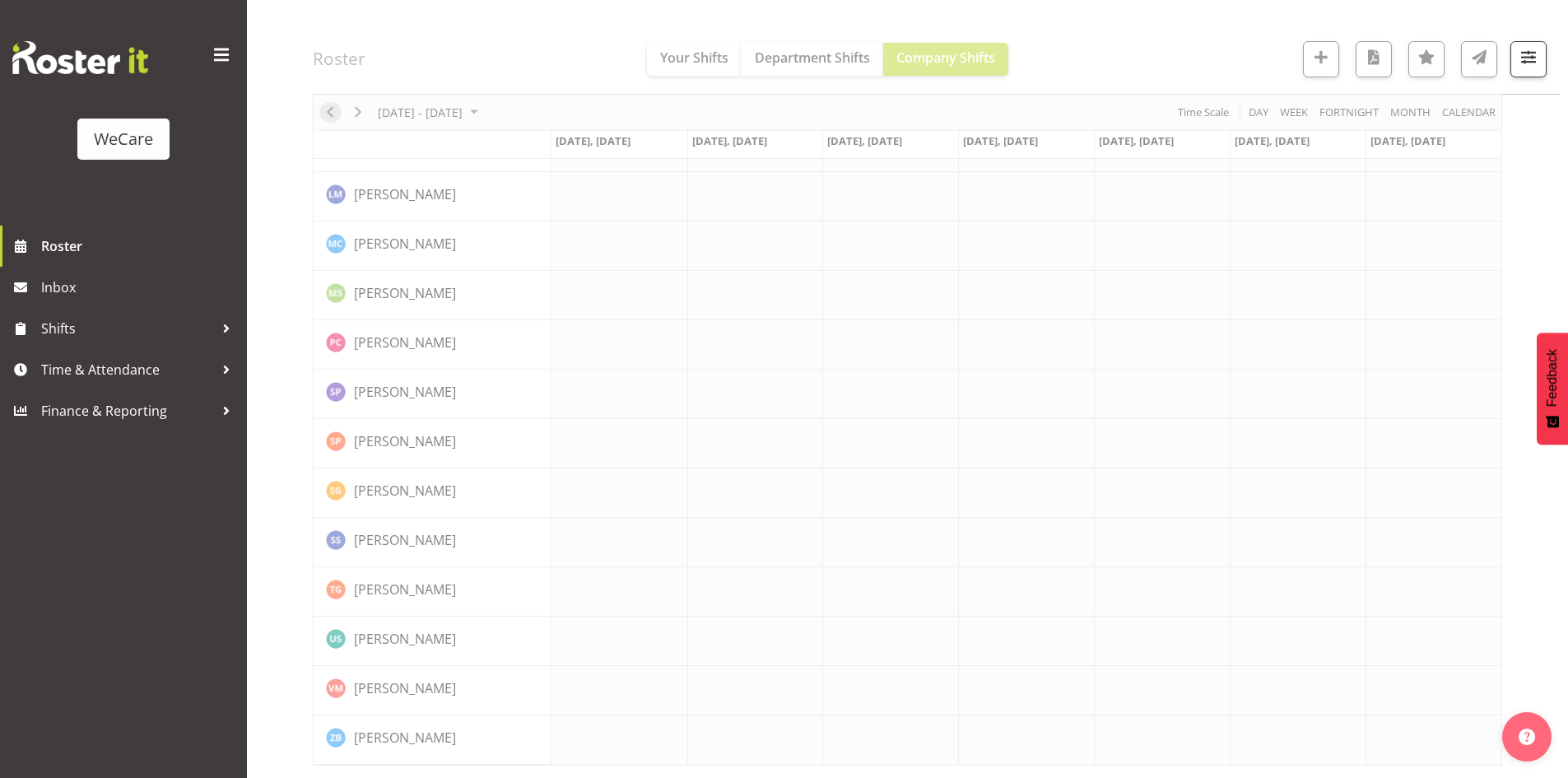
scroll to position [2385, 0]
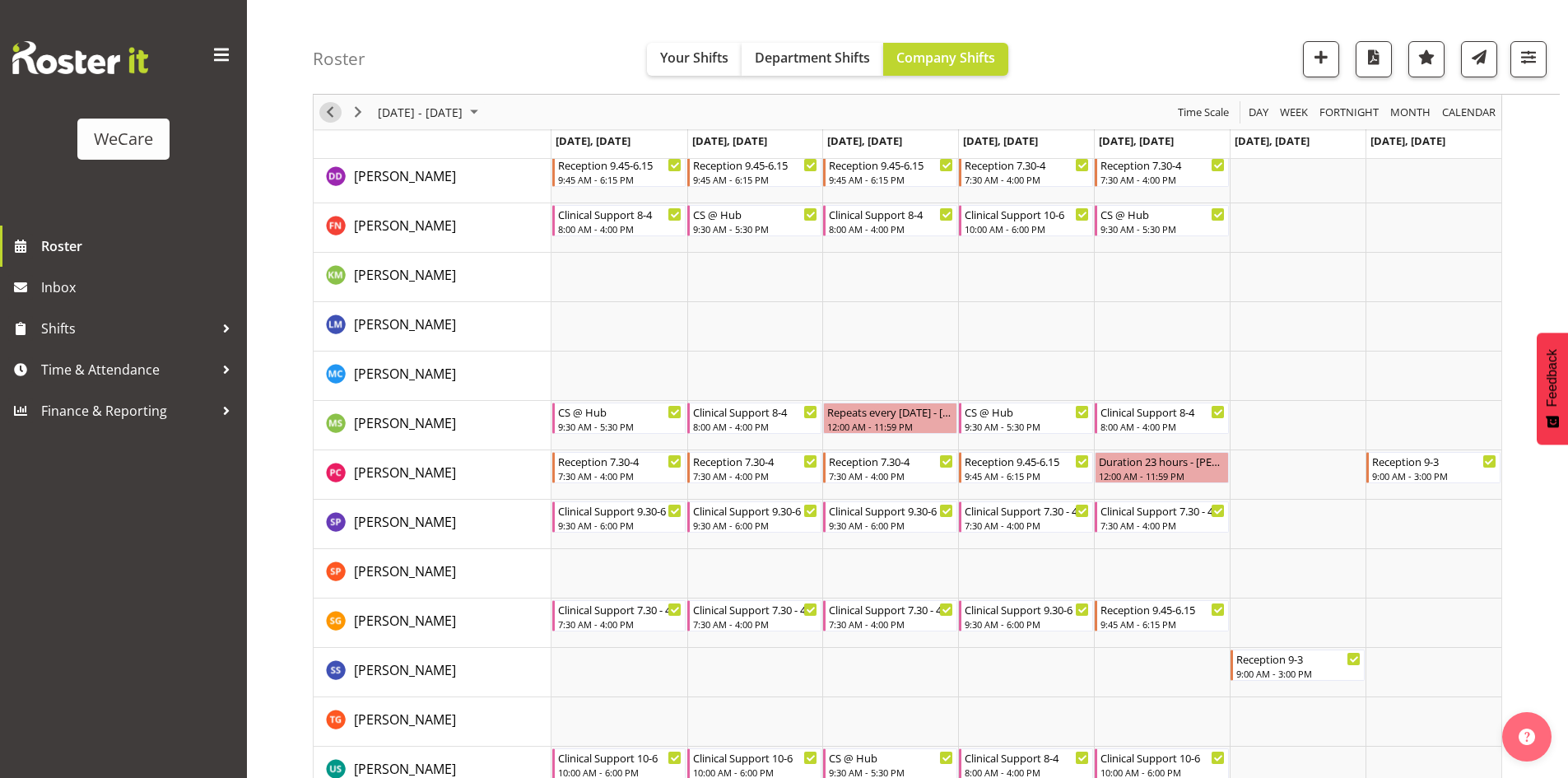
click at [327, 121] on span "Previous" at bounding box center [329, 112] width 19 height 20
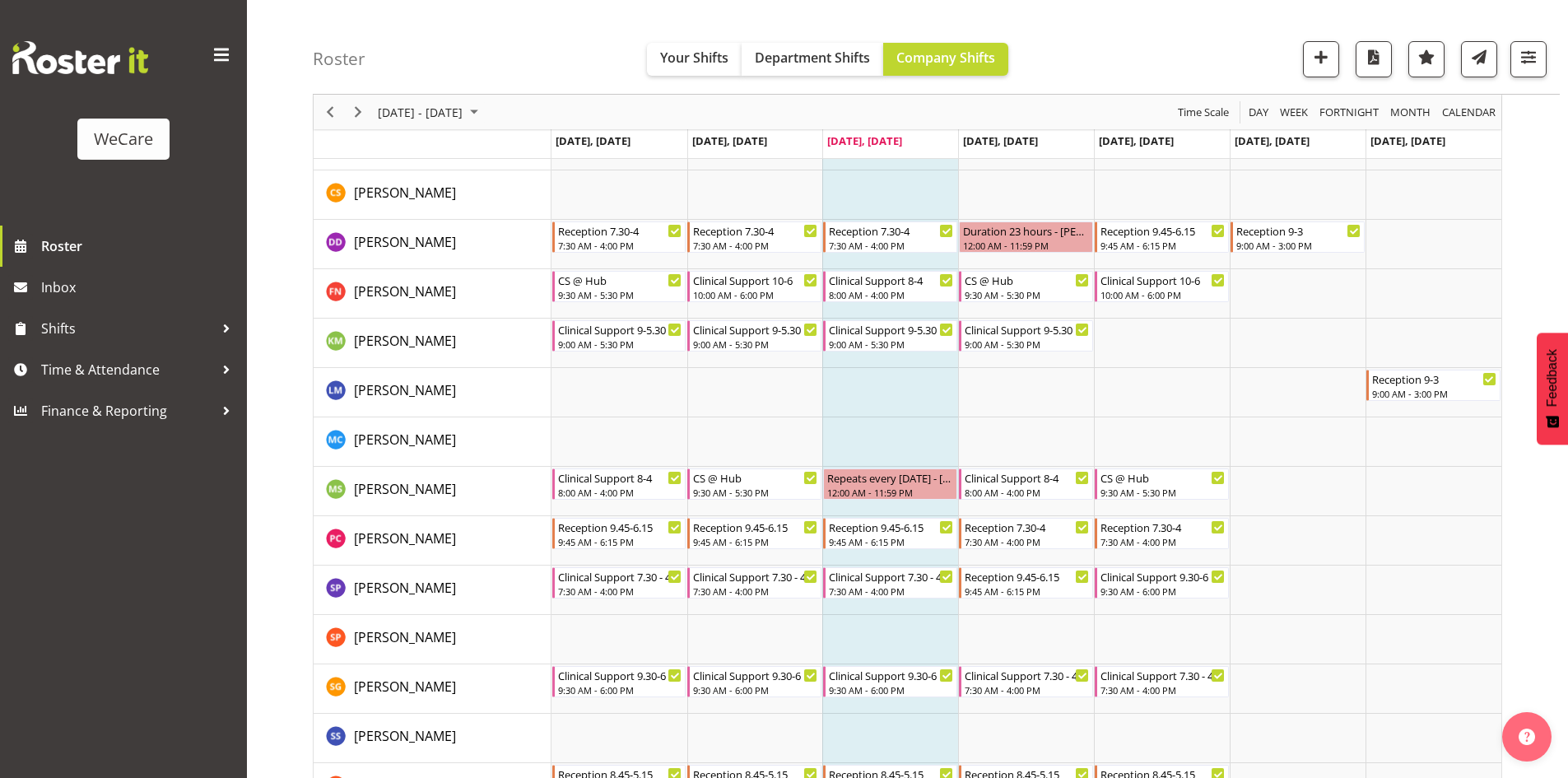
scroll to position [2581, 0]
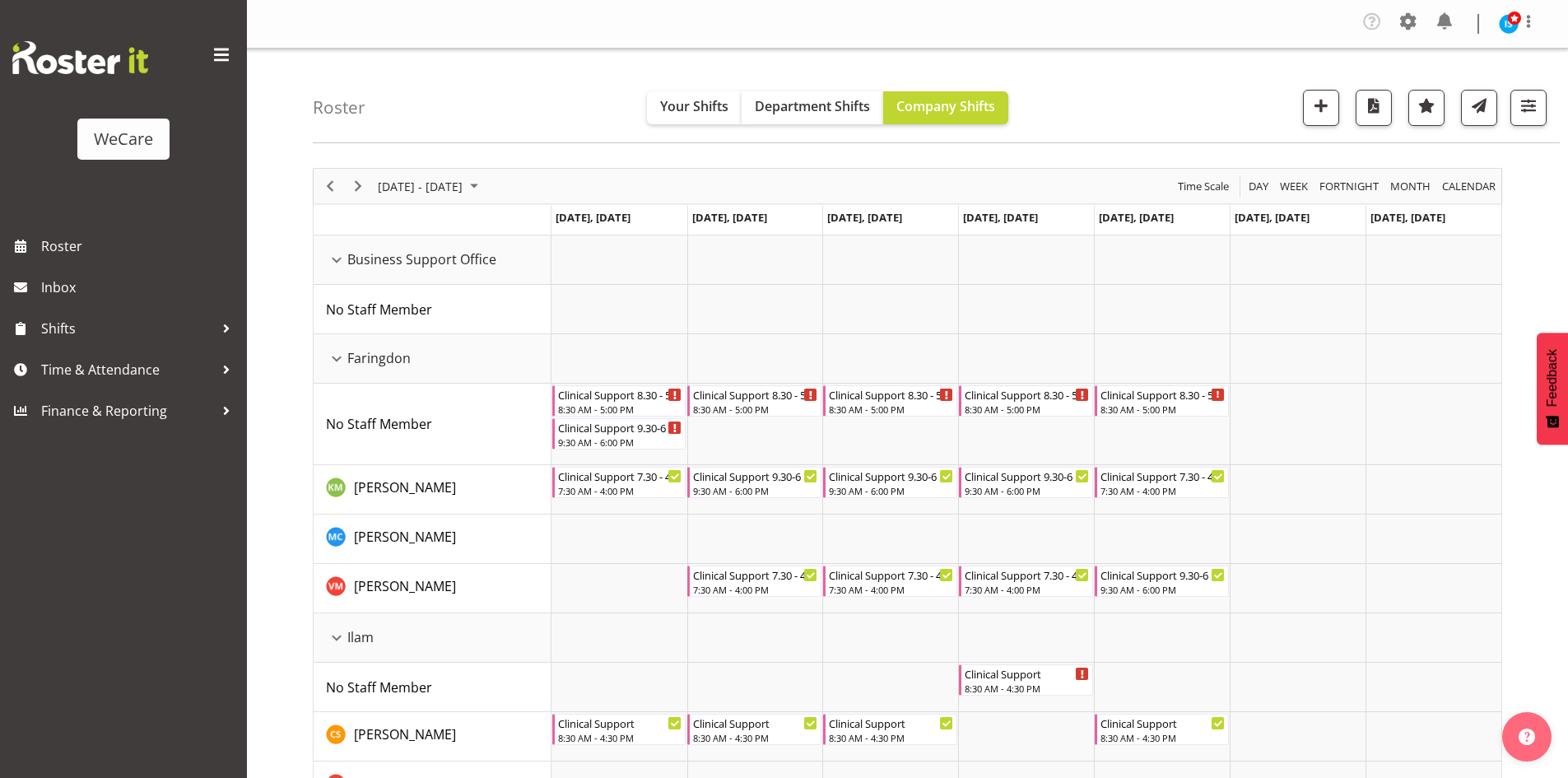
select select "location"
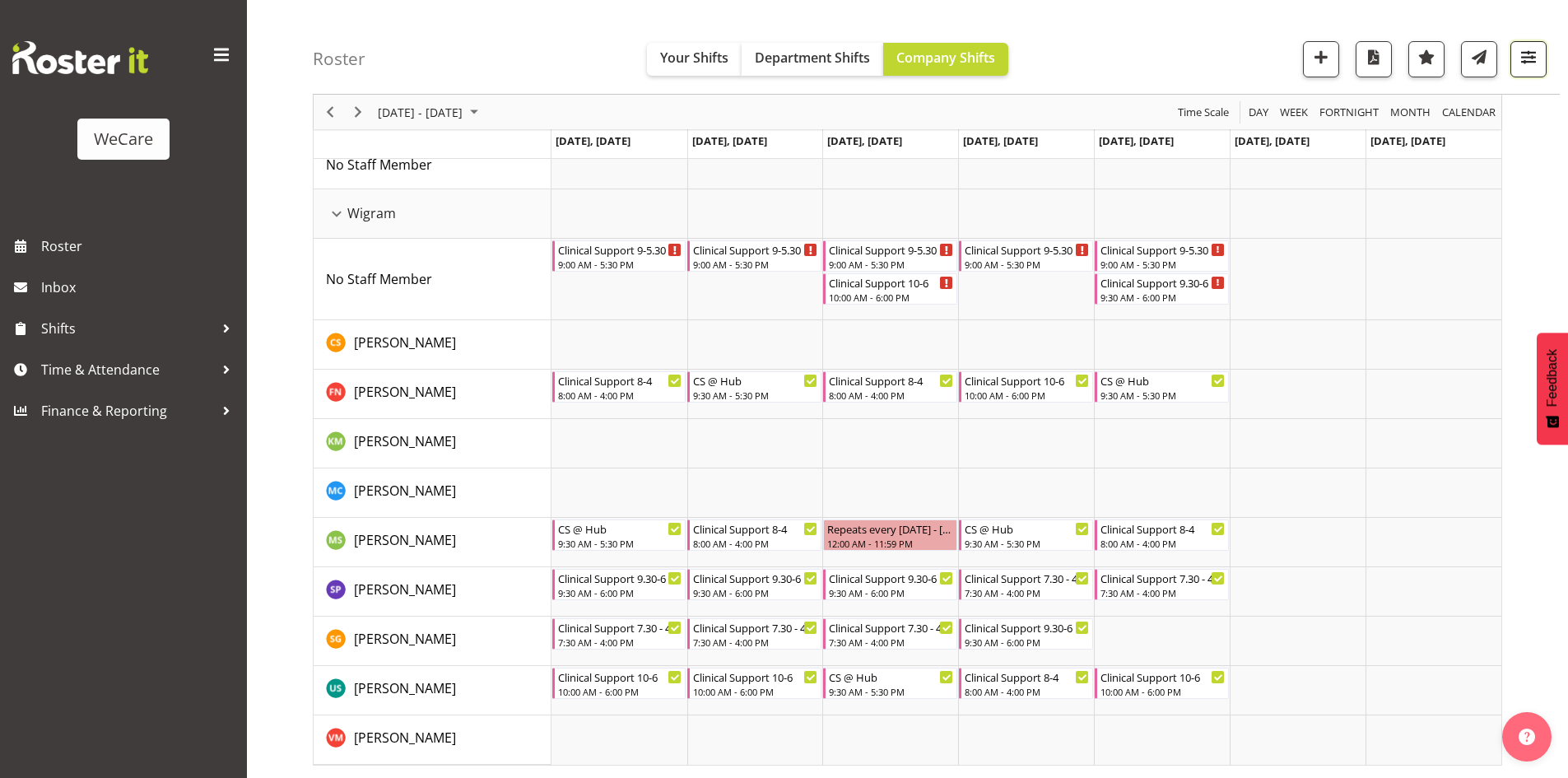
scroll to position [918, 0]
click at [1541, 57] on button "button" at bounding box center [1528, 59] width 36 height 36
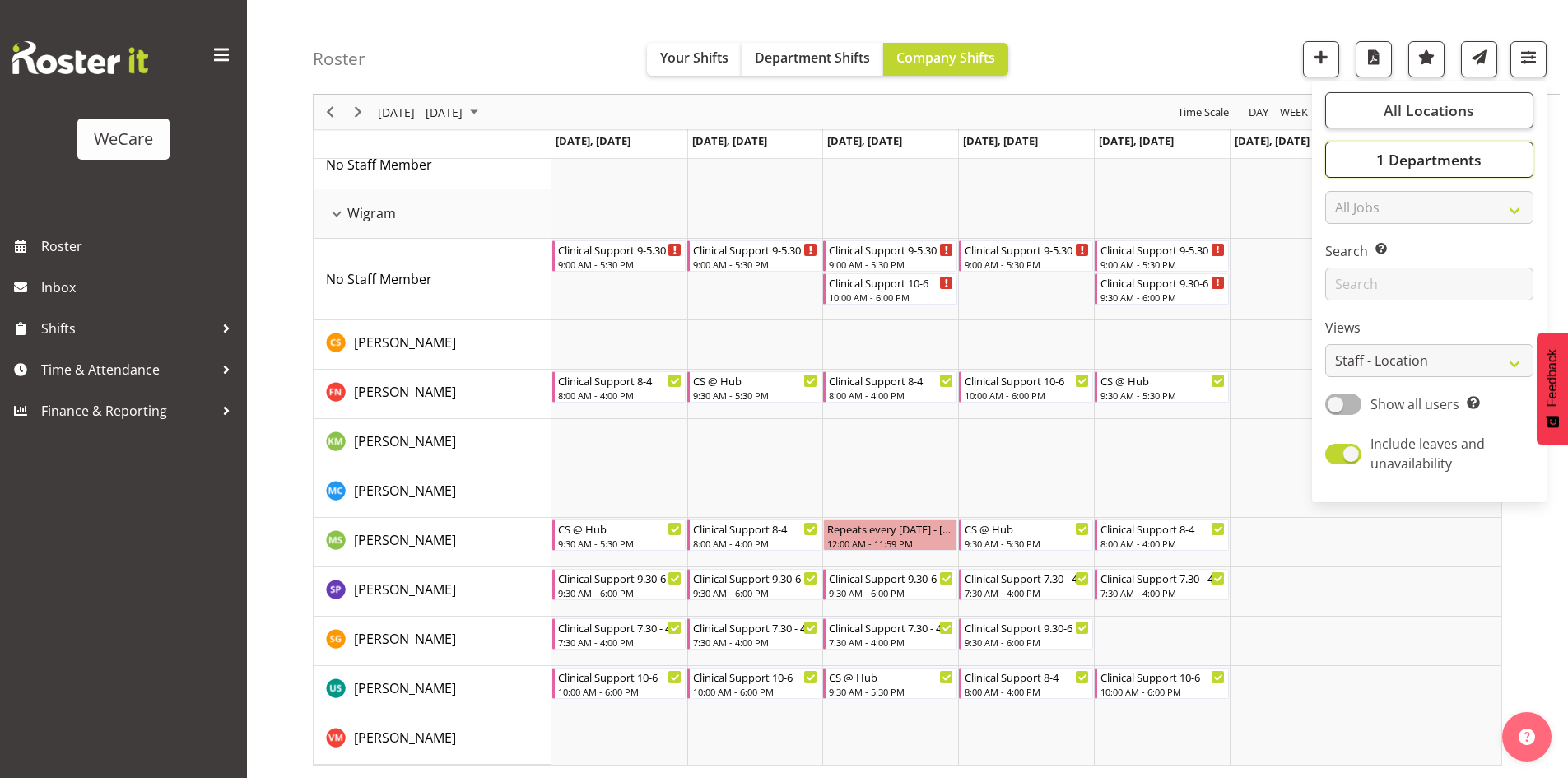
click at [1434, 163] on span "1 Departments" at bounding box center [1428, 159] width 106 height 19
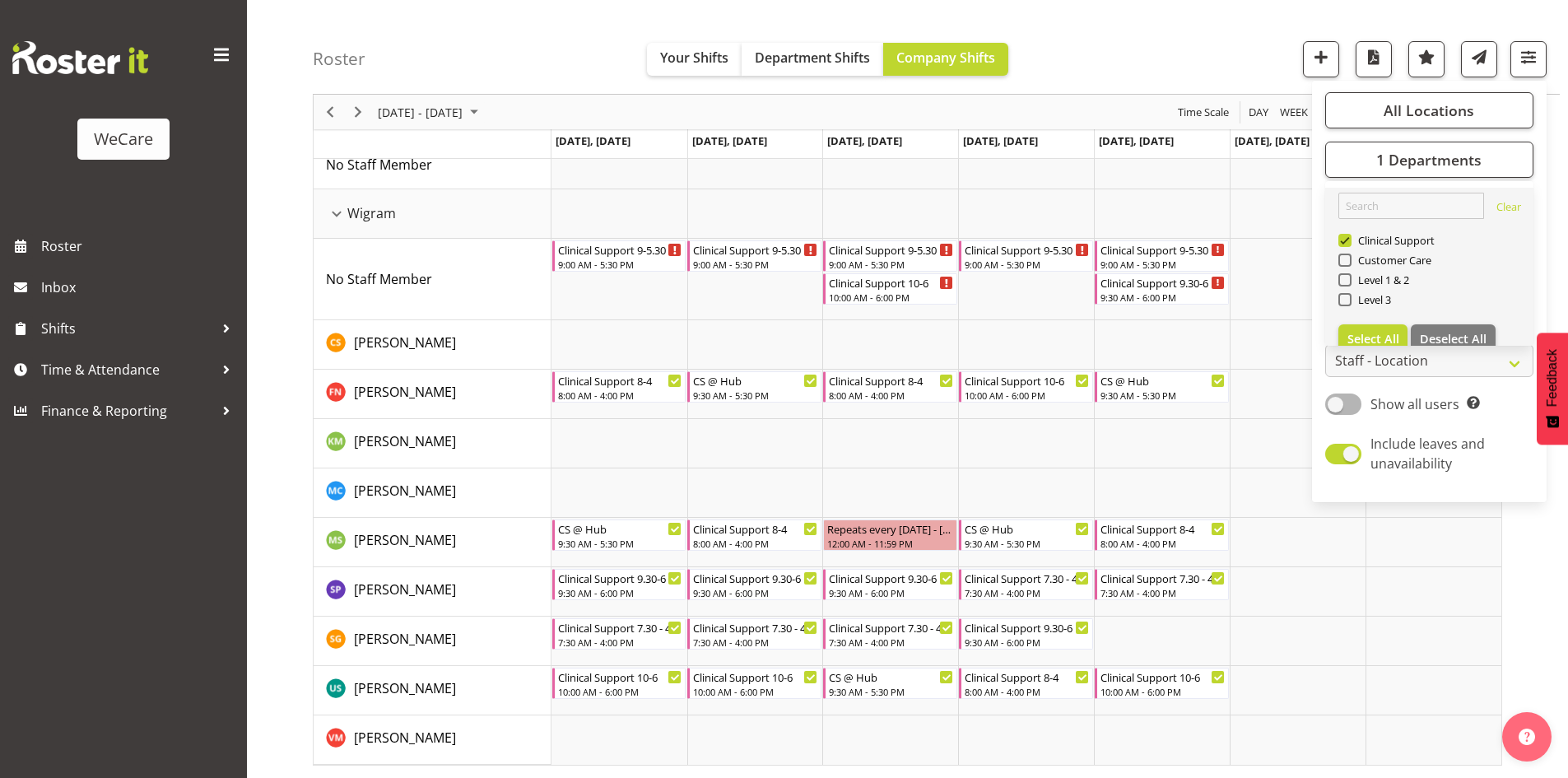
click at [1371, 246] on span "Clinical Support" at bounding box center [1392, 240] width 84 height 13
click at [1348, 246] on input "Clinical Support" at bounding box center [1344, 241] width 11 height 11
checkbox input "false"
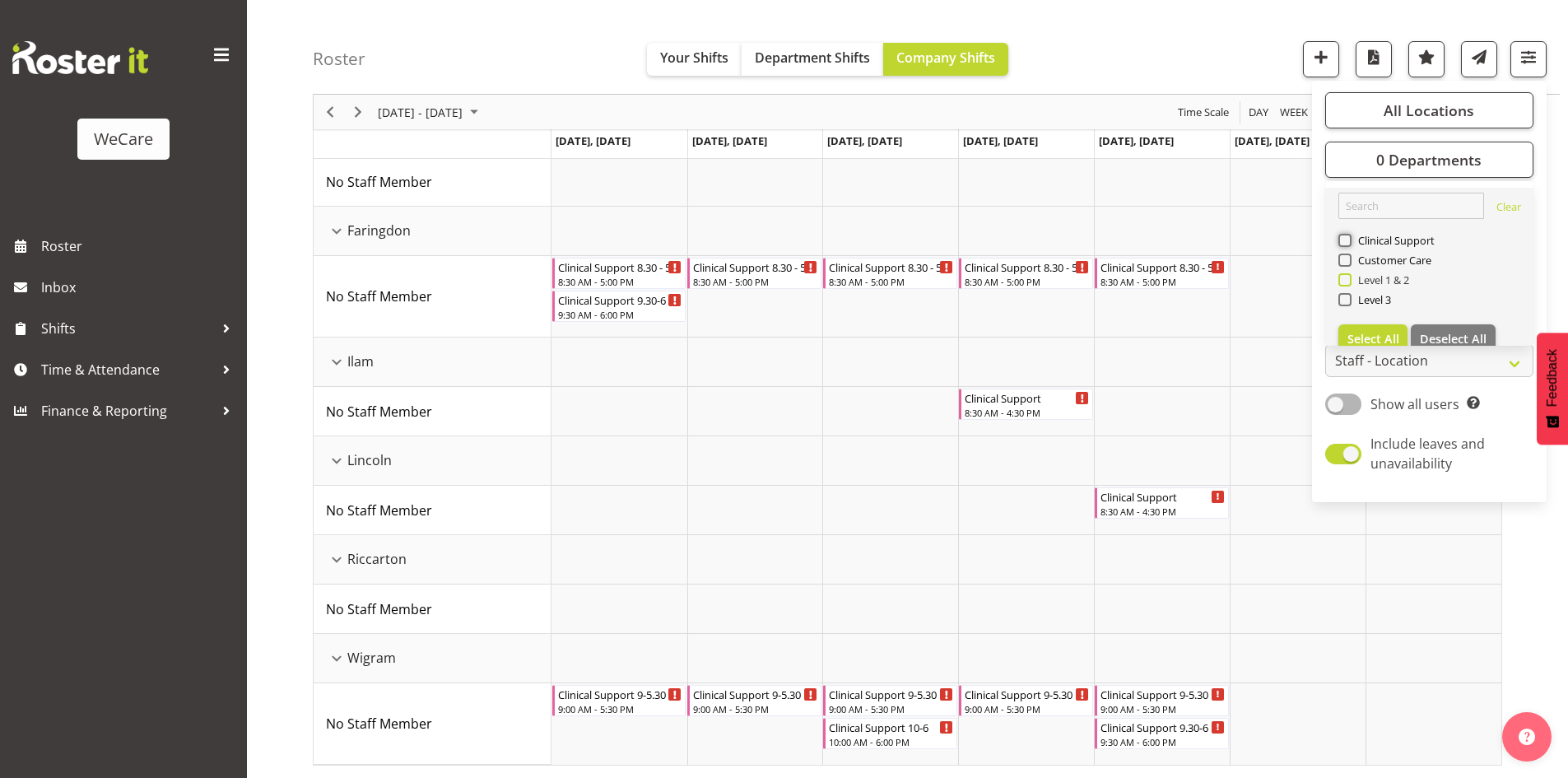
scroll to position [63, 0]
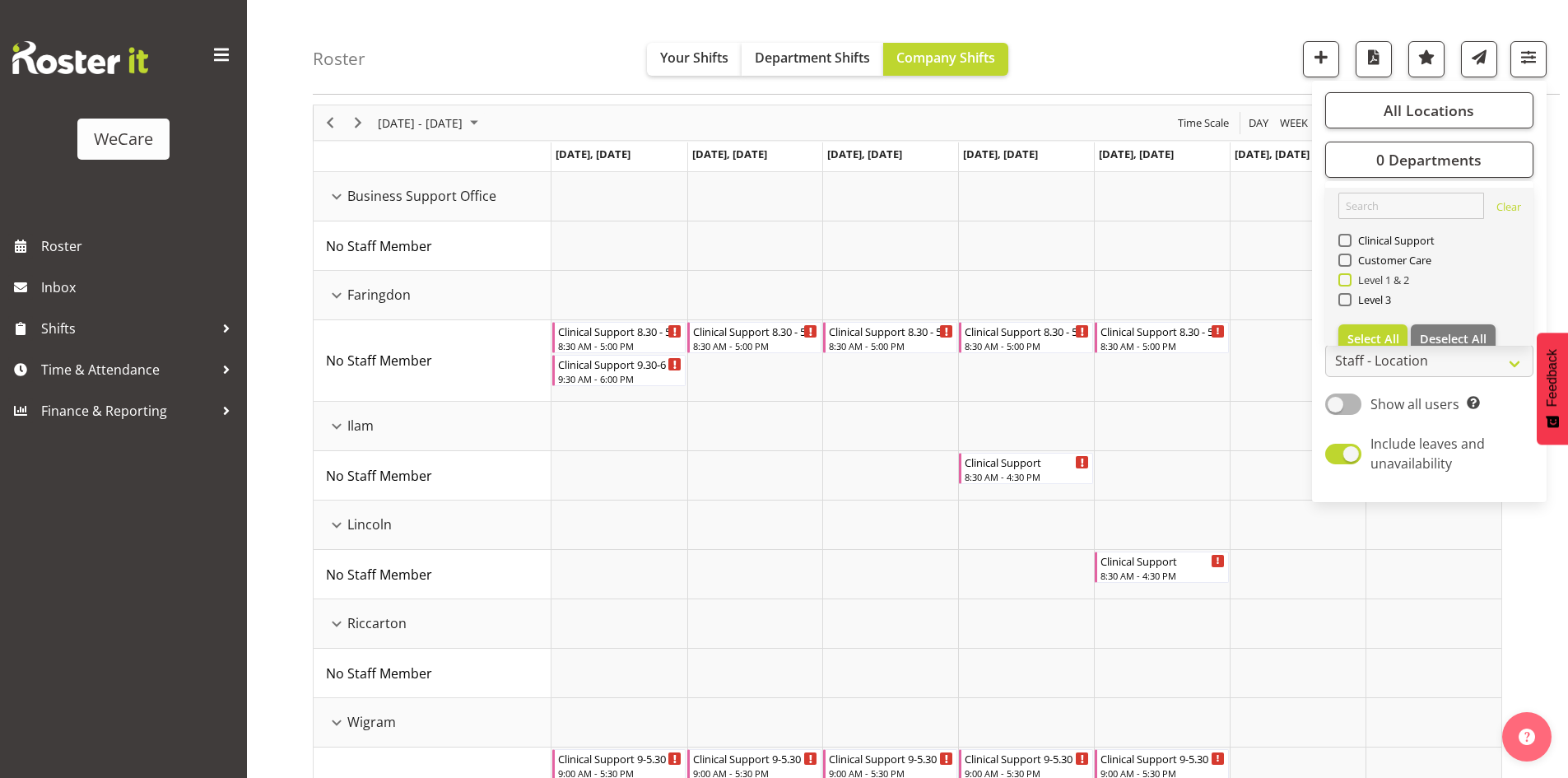
click at [1365, 278] on span "Level 1 & 2" at bounding box center [1381, 280] width 59 height 13
click at [1348, 278] on input "Level 1 & 2" at bounding box center [1344, 280] width 11 height 11
checkbox input "true"
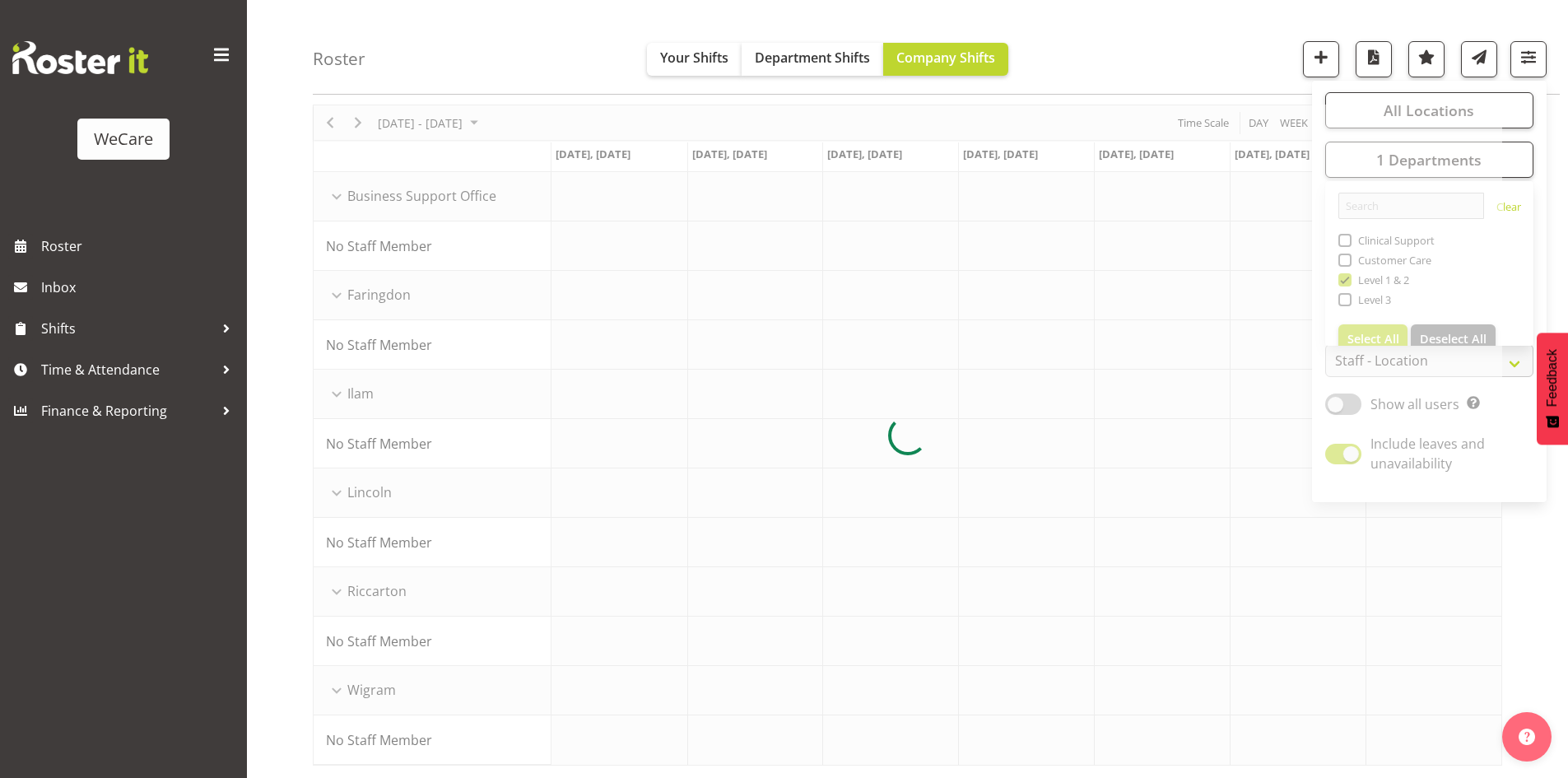
click at [506, 42] on div "Roster Your Shifts Department Shifts Company Shifts All Locations Clear Busines…" at bounding box center [936, 47] width 1246 height 95
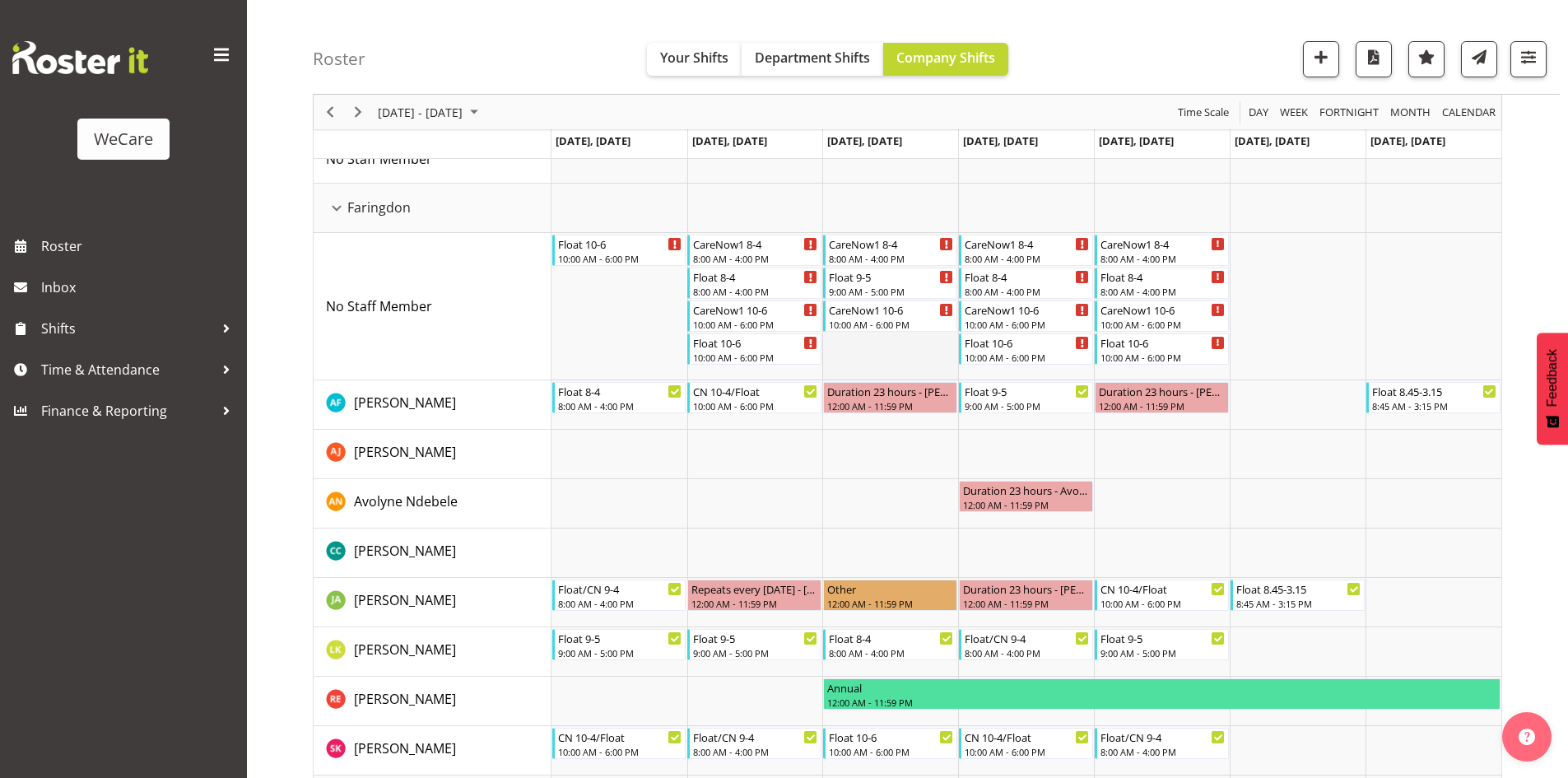
scroll to position [165, 0]
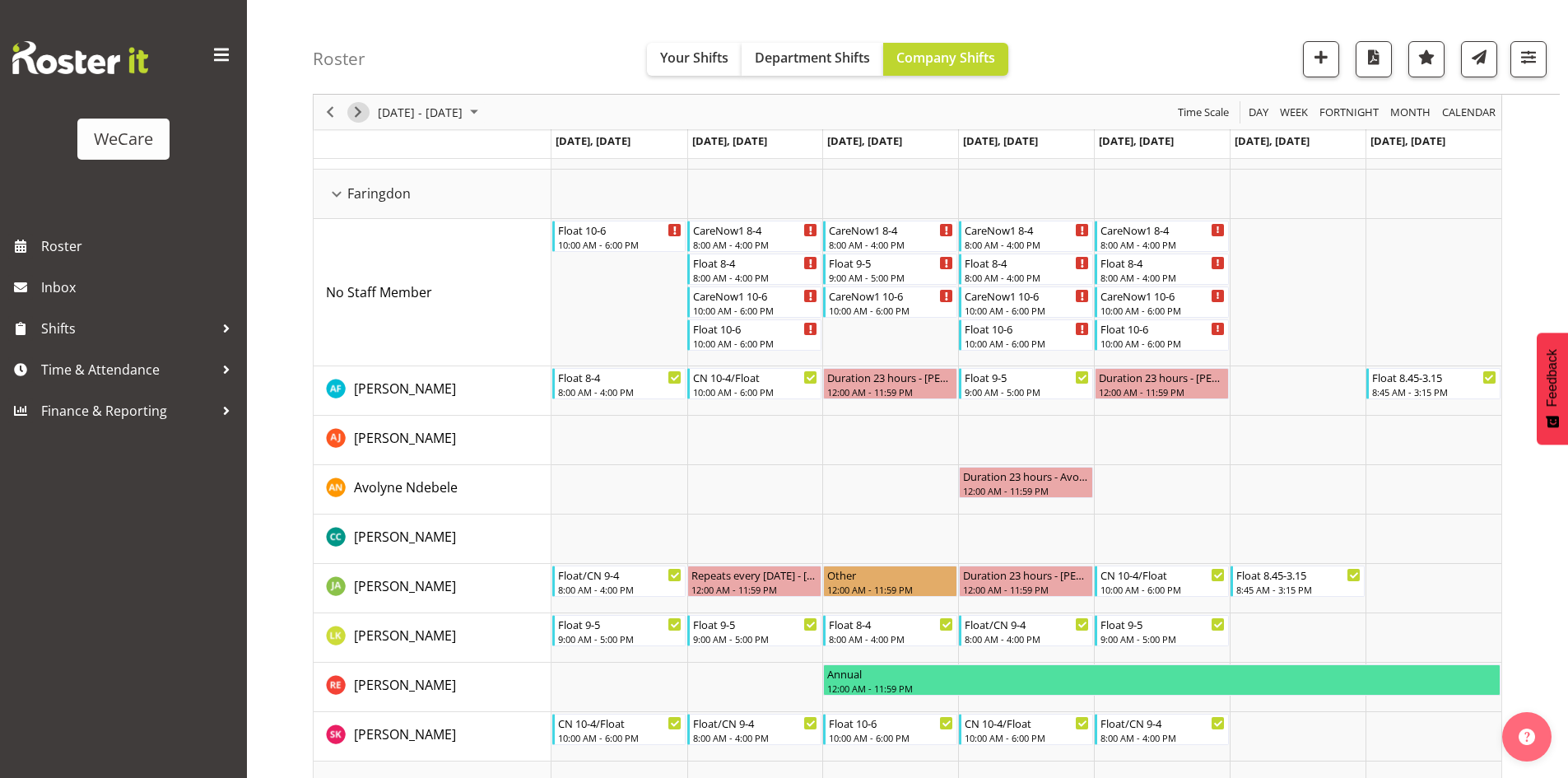
click at [361, 118] on span "Next" at bounding box center [358, 112] width 19 height 20
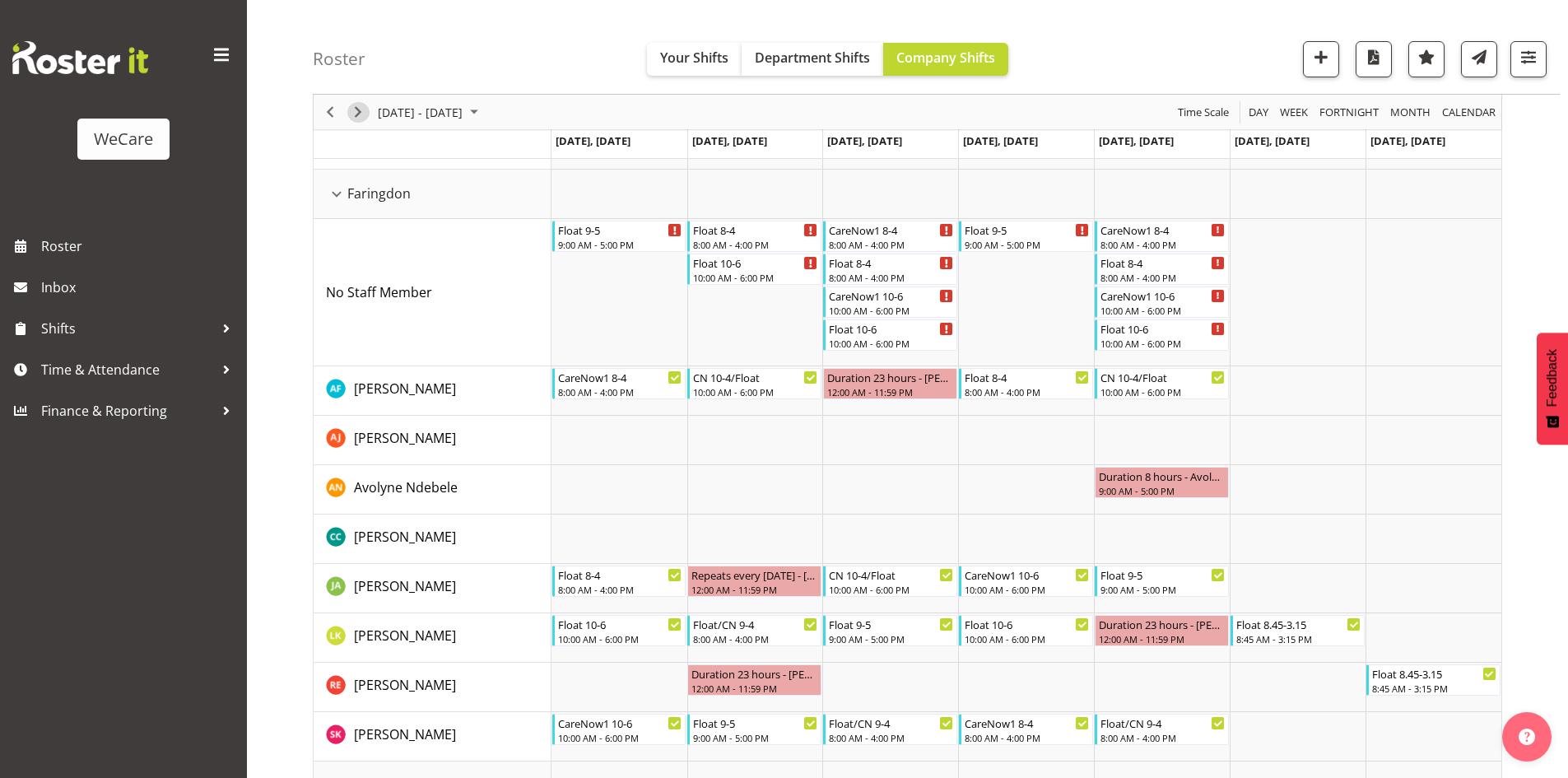
click at [363, 121] on span "Next" at bounding box center [358, 112] width 19 height 20
